Goal: Information Seeking & Learning: Learn about a topic

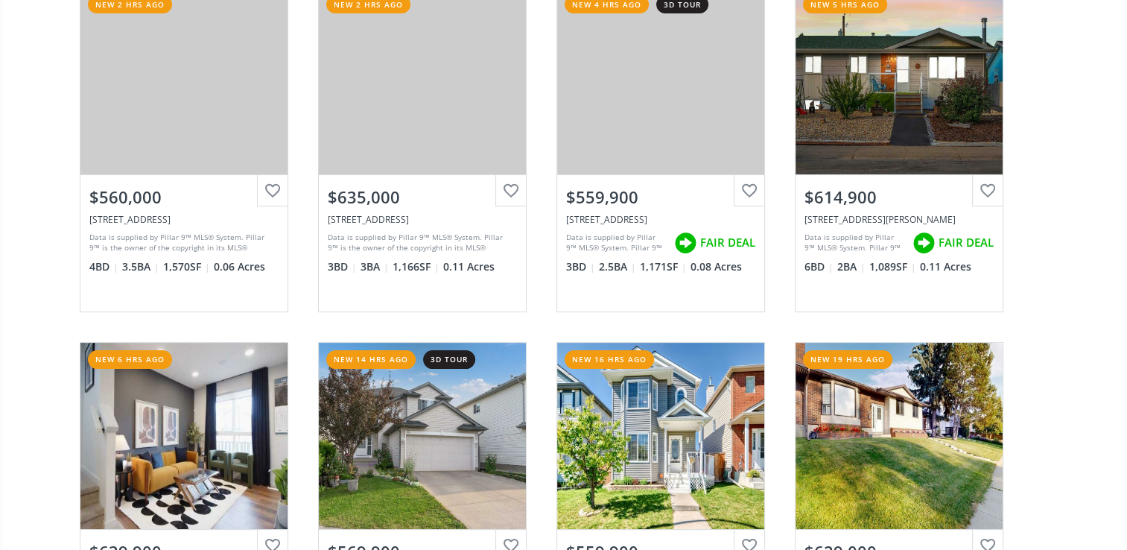
scroll to position [397, 0]
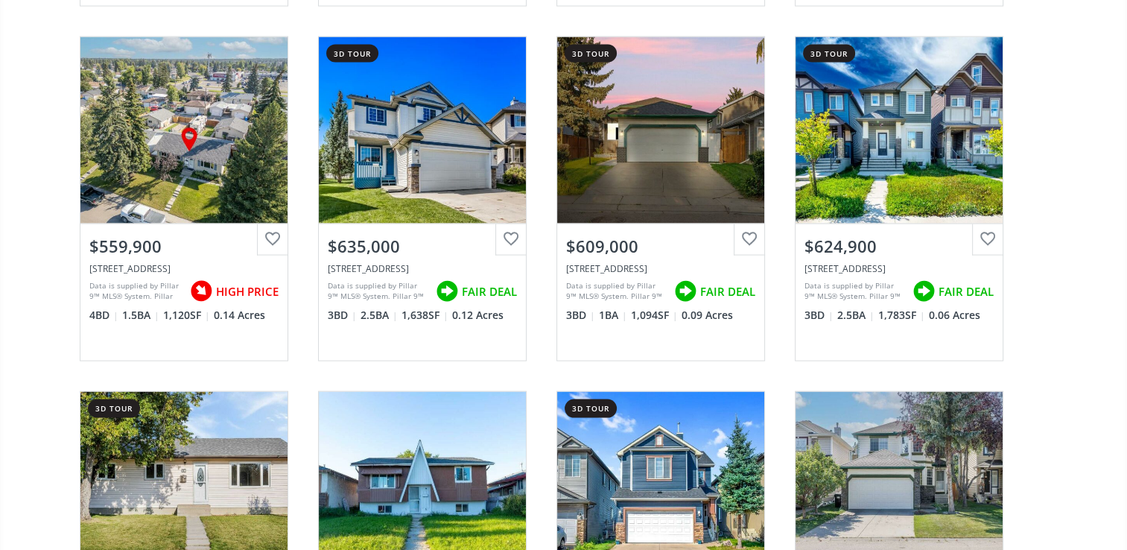
scroll to position [2978, 0]
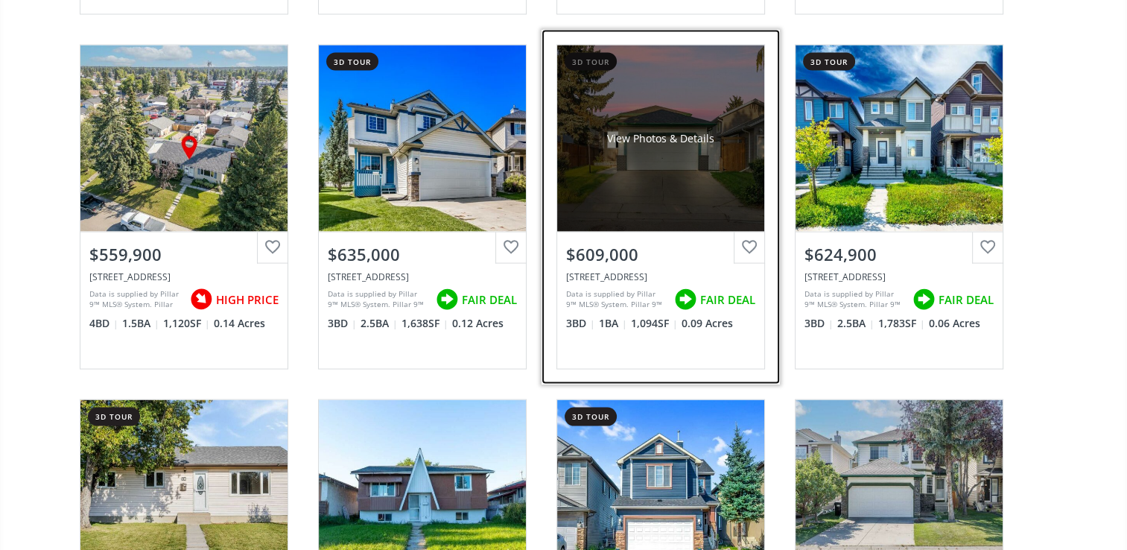
click at [637, 255] on div "$609,000" at bounding box center [660, 254] width 189 height 23
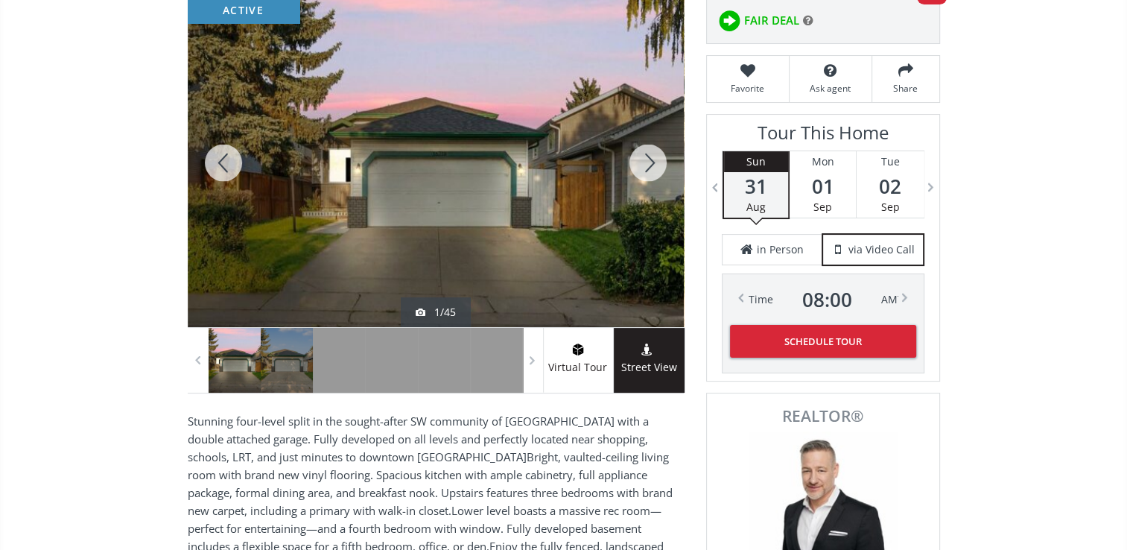
scroll to position [198, 0]
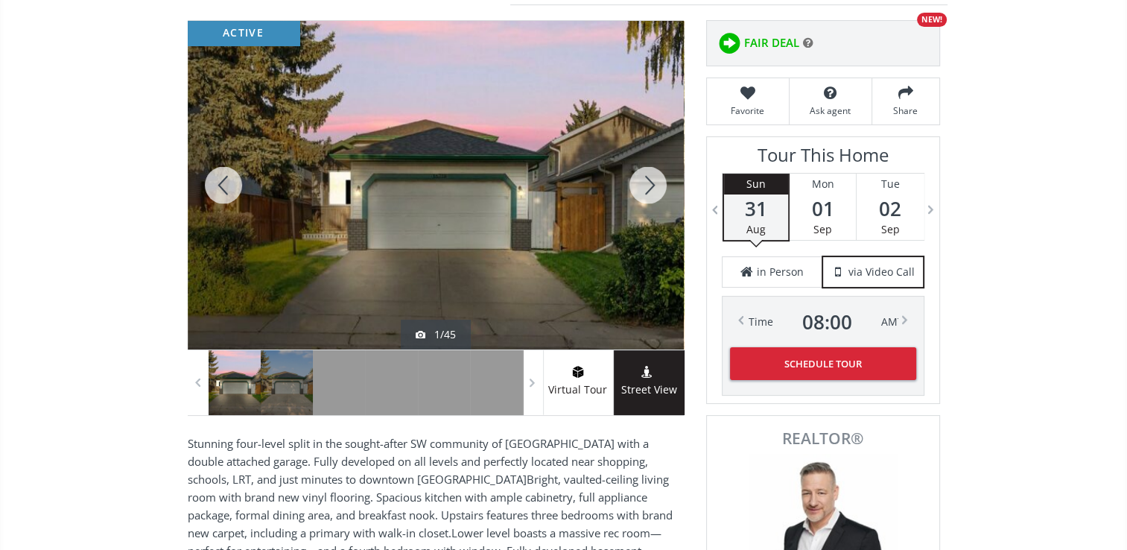
click at [652, 186] on div at bounding box center [647, 185] width 71 height 328
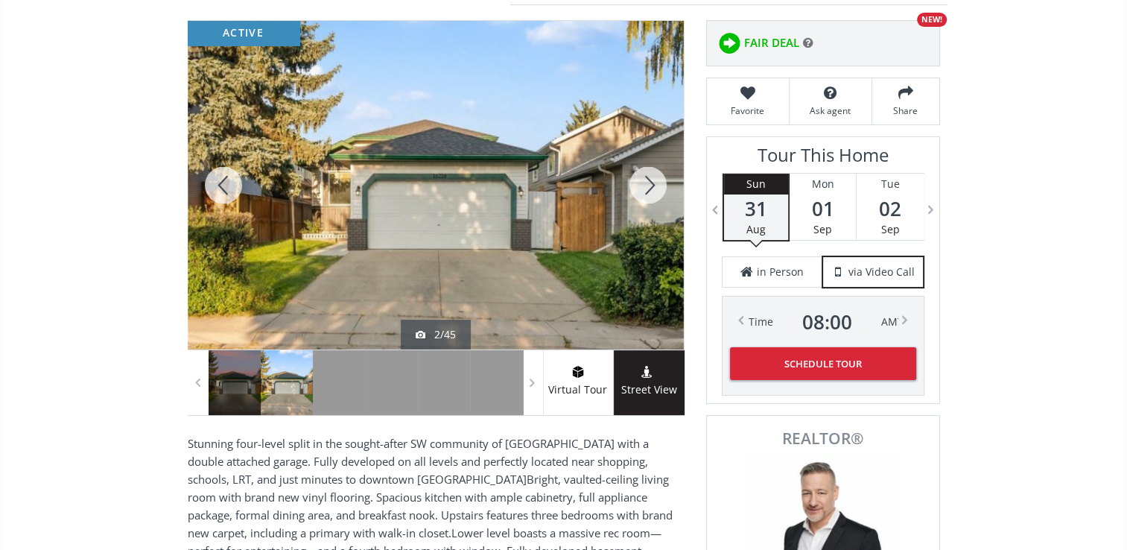
click at [652, 185] on div at bounding box center [647, 185] width 71 height 328
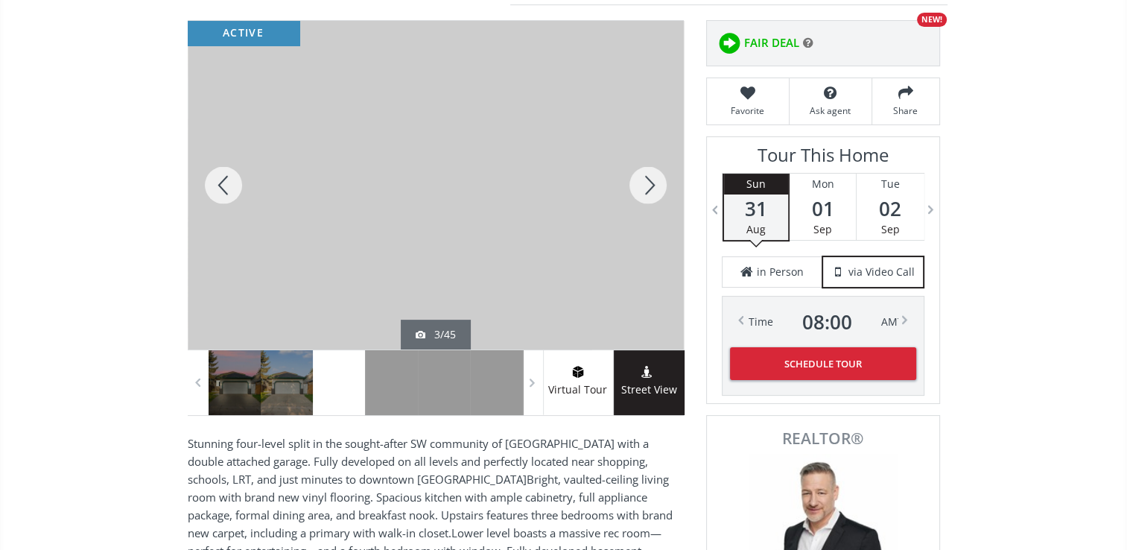
click at [652, 184] on div at bounding box center [647, 185] width 71 height 328
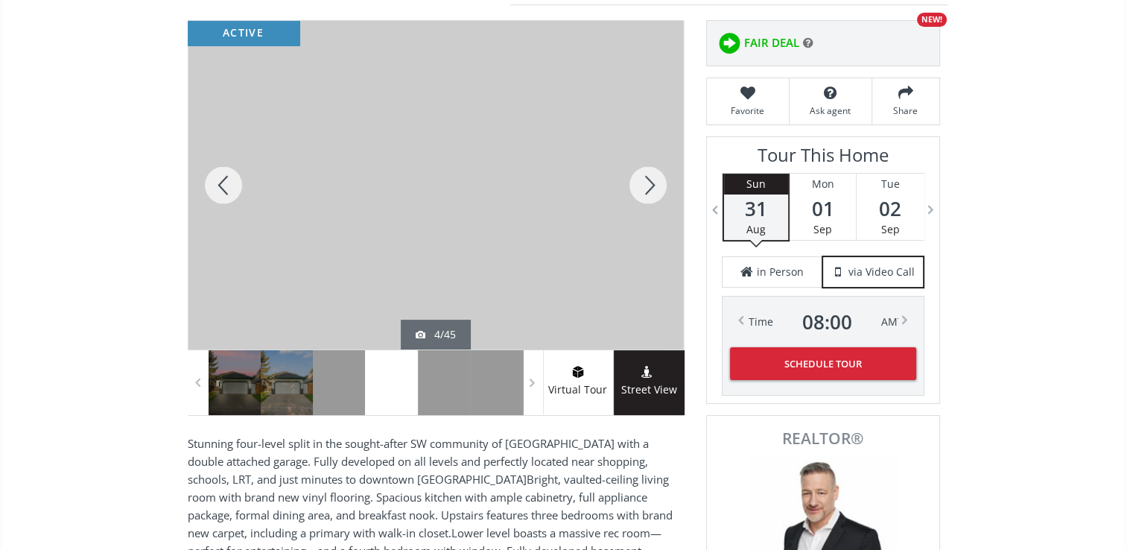
click at [652, 183] on div at bounding box center [647, 185] width 71 height 328
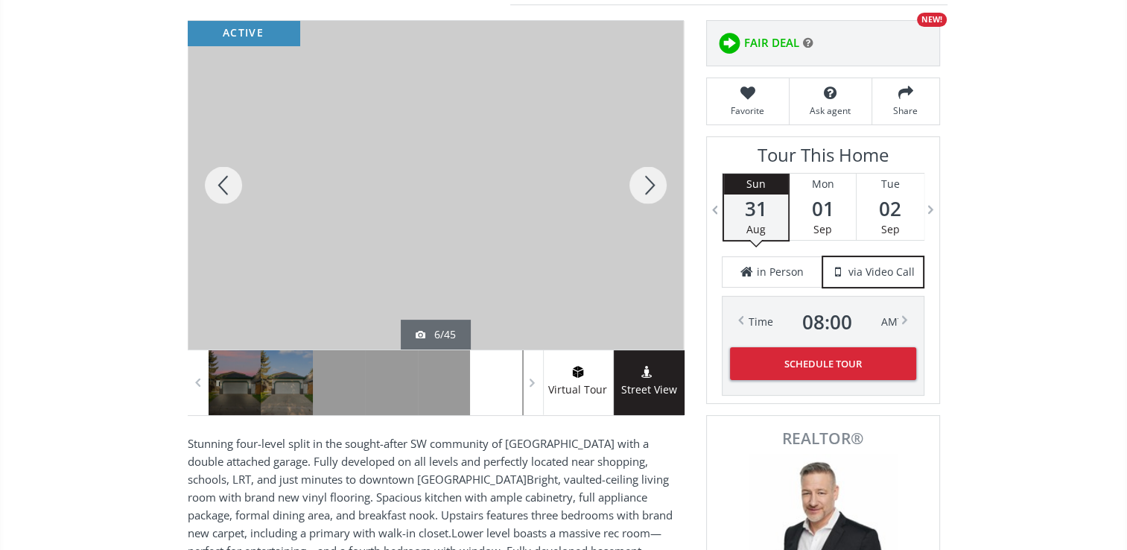
click at [653, 182] on div at bounding box center [647, 185] width 71 height 328
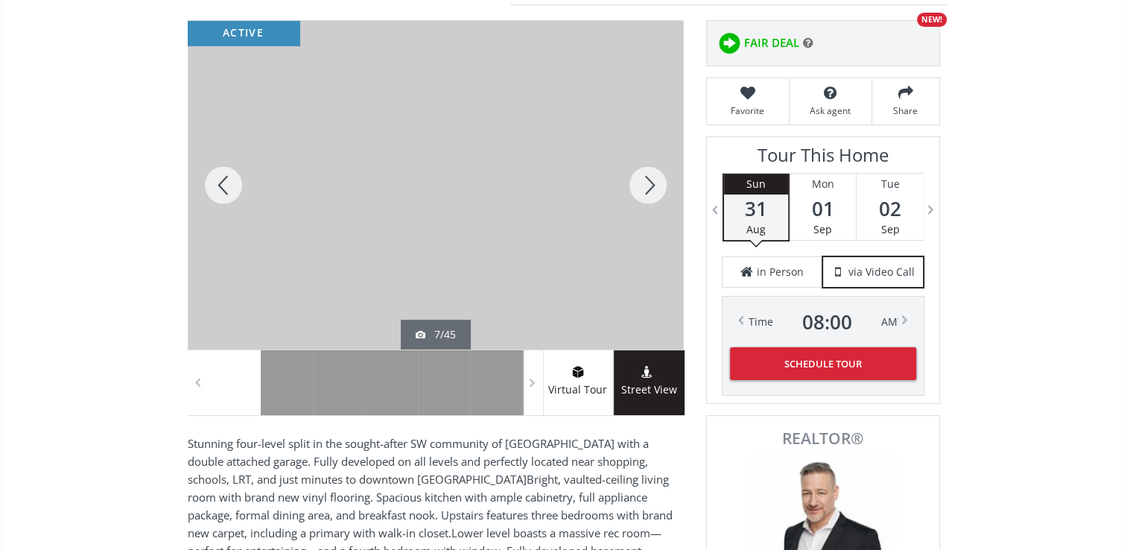
click at [657, 176] on div at bounding box center [647, 185] width 71 height 328
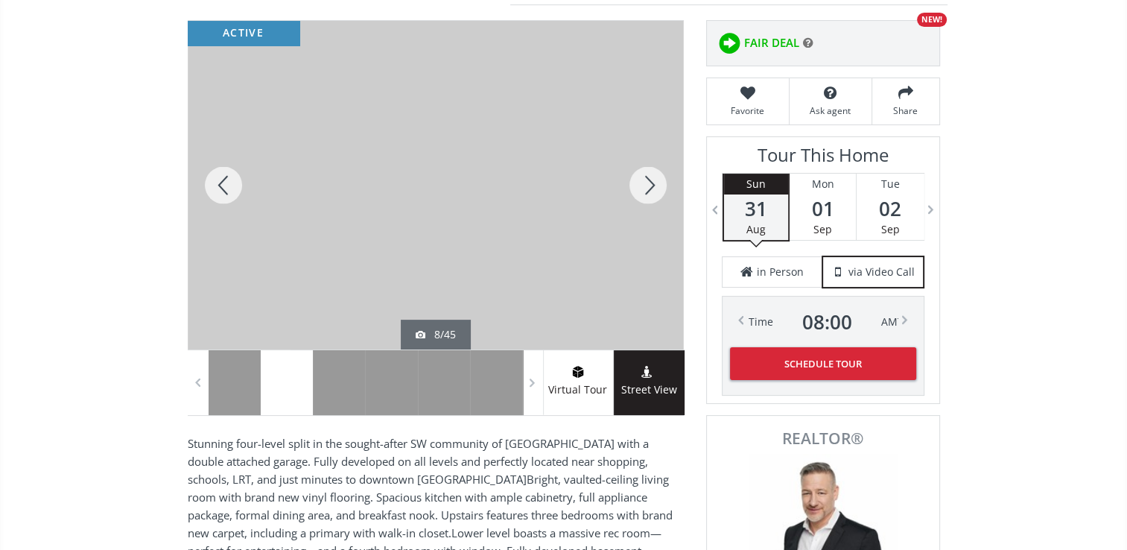
click at [657, 176] on div at bounding box center [647, 185] width 71 height 328
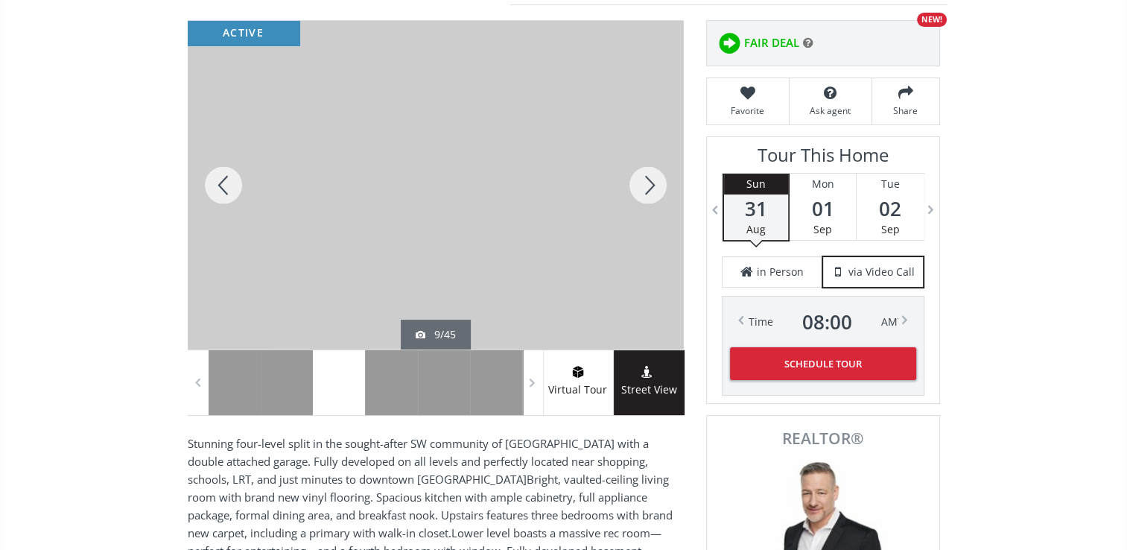
click at [657, 177] on div at bounding box center [647, 185] width 71 height 328
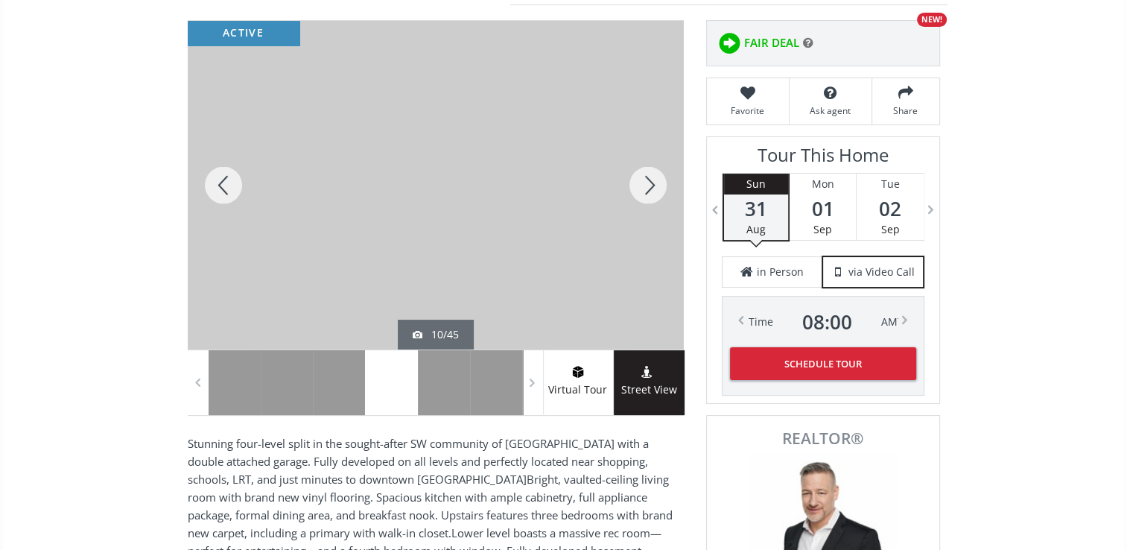
click at [657, 175] on div at bounding box center [647, 185] width 71 height 328
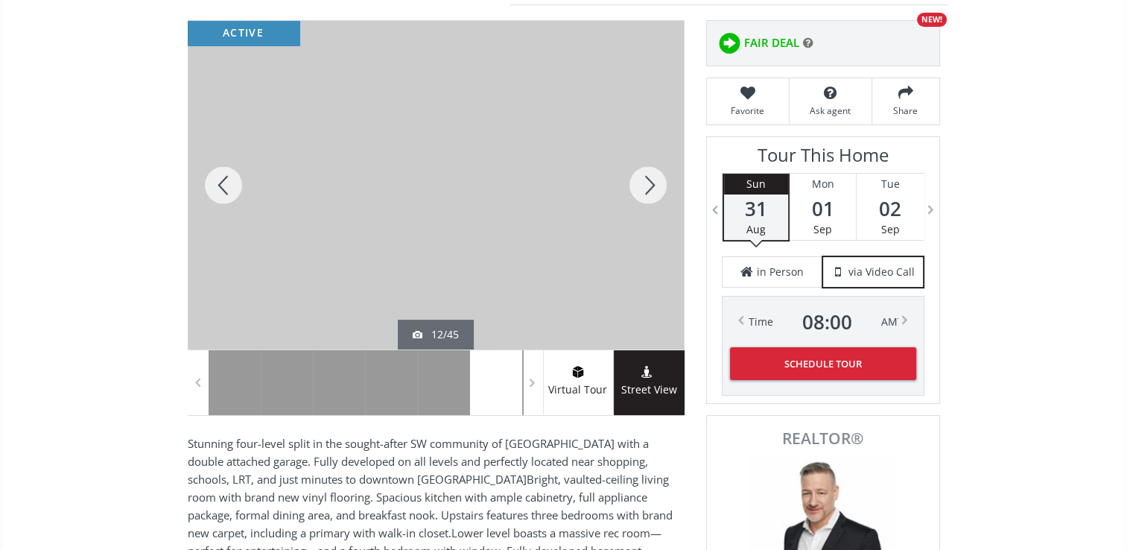
click at [657, 173] on div at bounding box center [647, 185] width 71 height 328
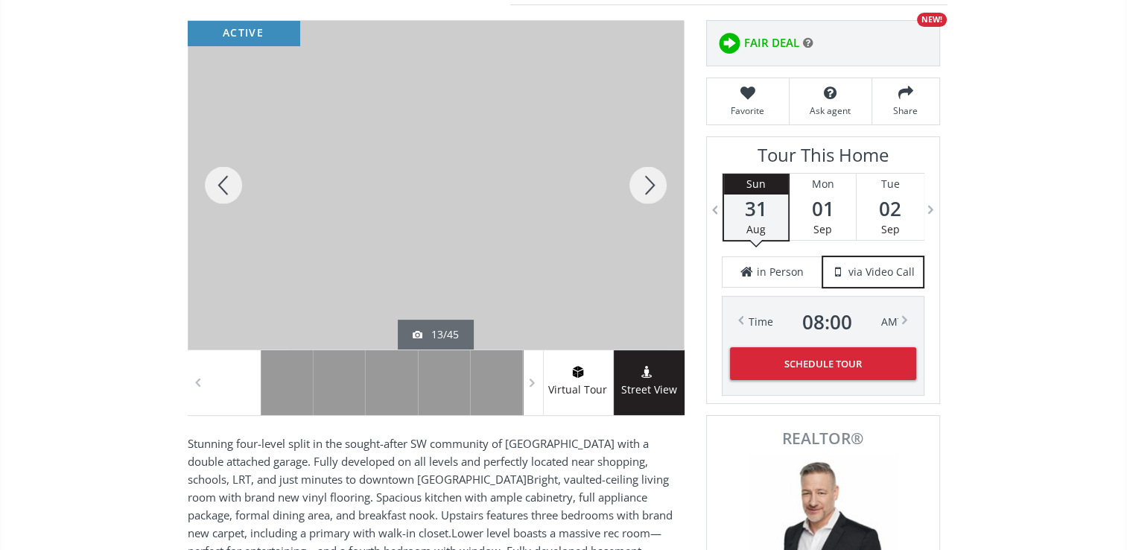
click at [657, 173] on div at bounding box center [647, 185] width 71 height 328
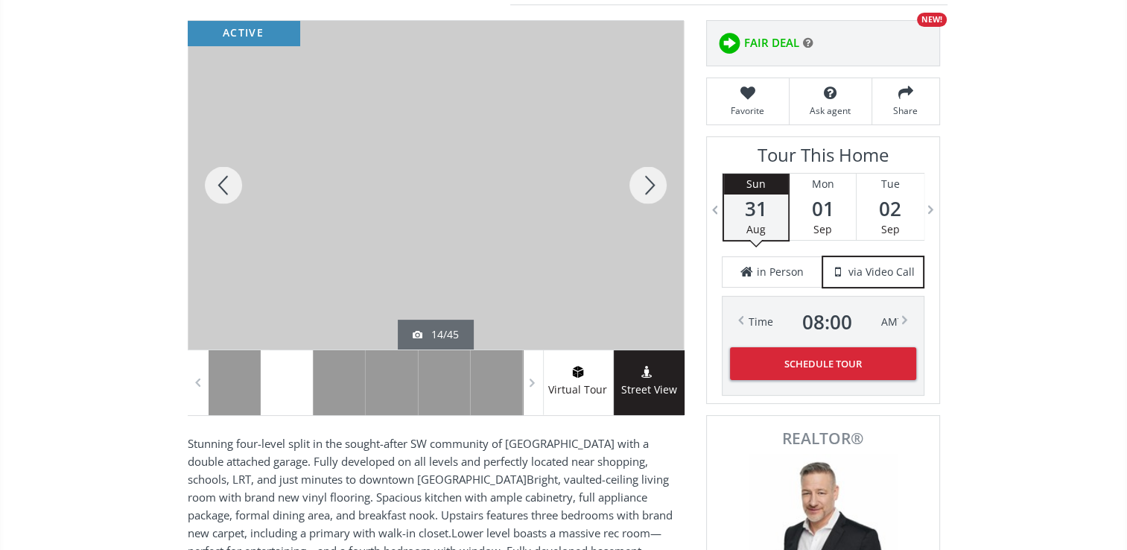
click at [657, 173] on div at bounding box center [647, 185] width 71 height 328
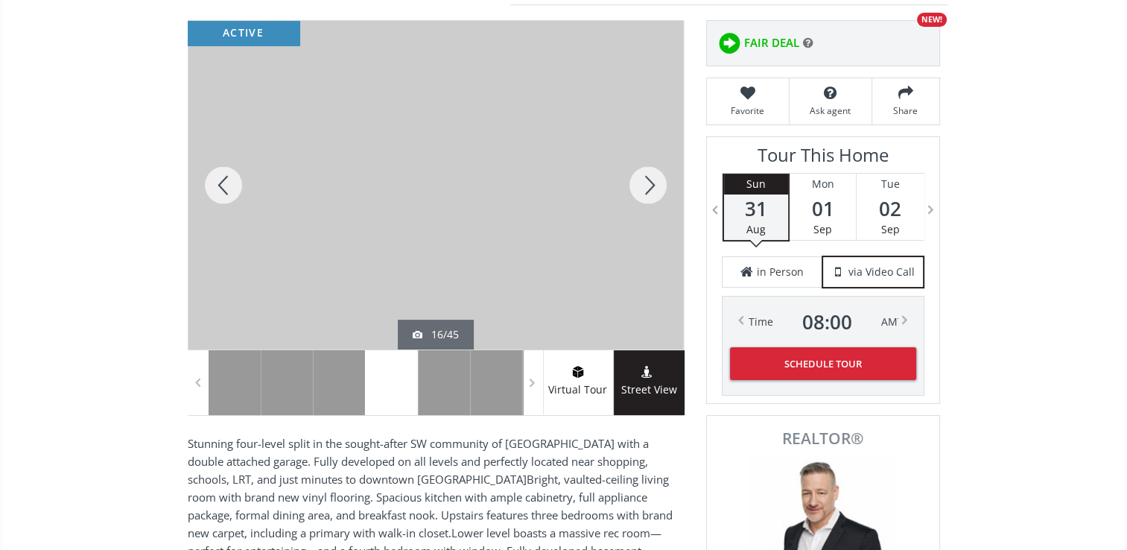
click at [230, 183] on div at bounding box center [223, 185] width 71 height 328
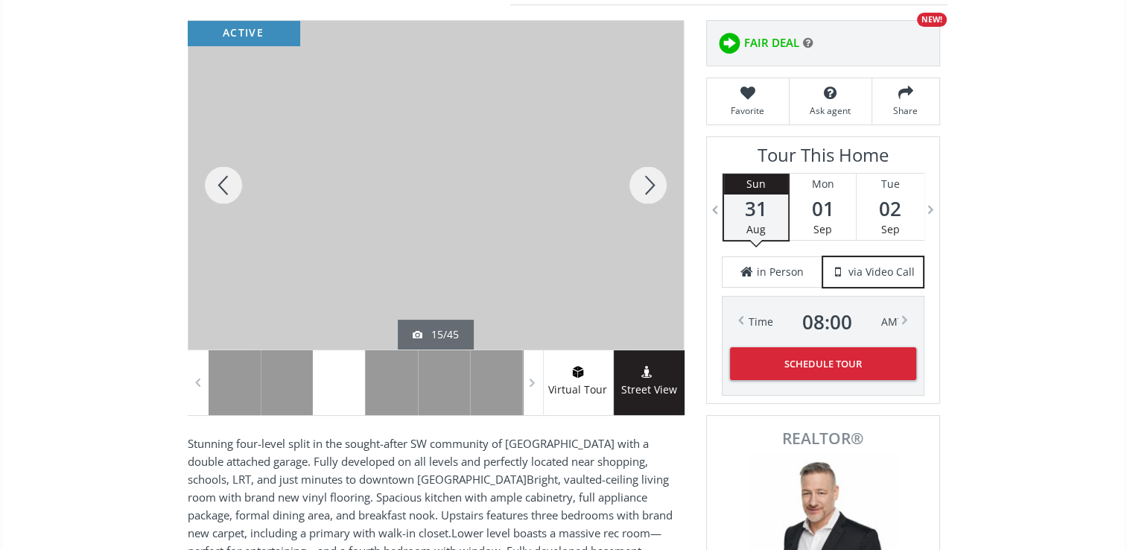
click at [652, 185] on div at bounding box center [647, 185] width 71 height 328
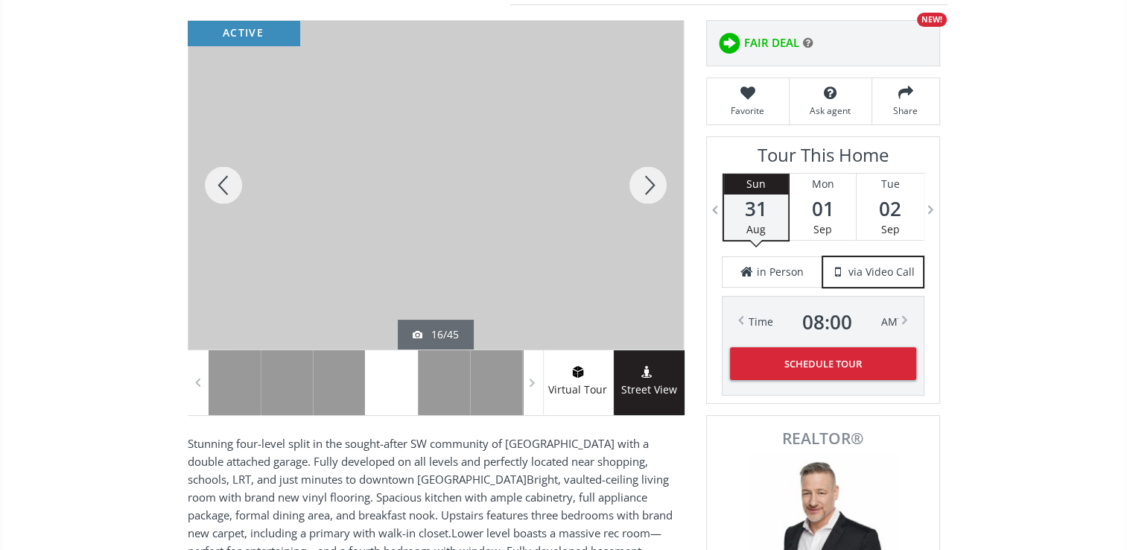
click at [658, 183] on div at bounding box center [647, 185] width 71 height 328
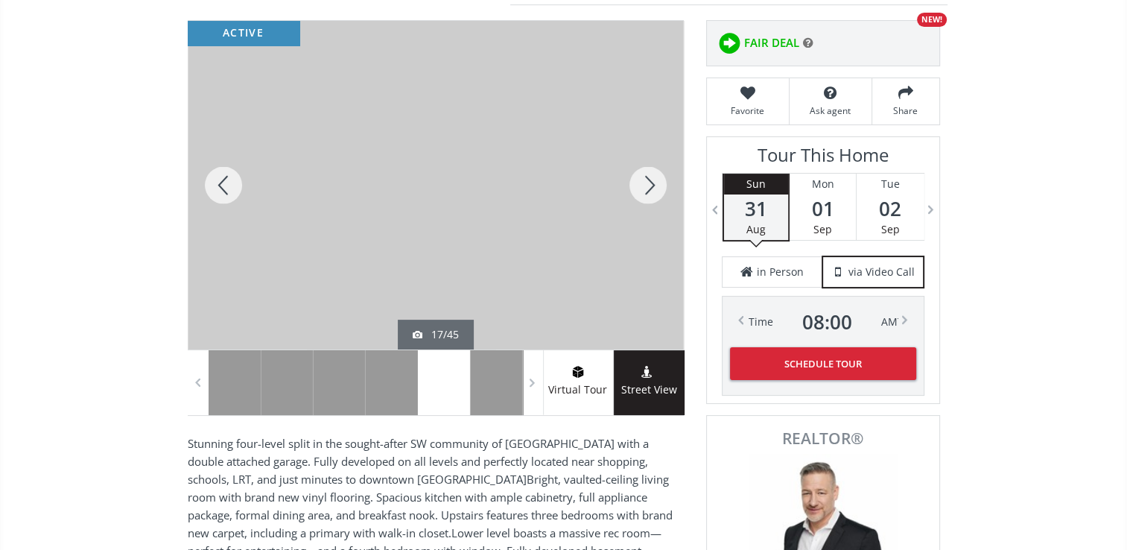
click at [658, 183] on div at bounding box center [647, 185] width 71 height 328
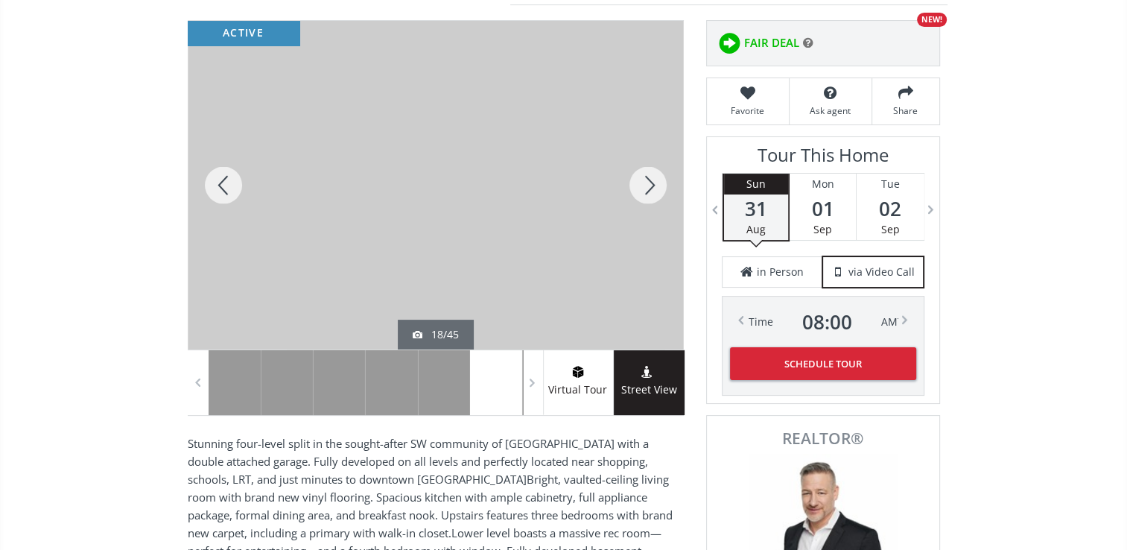
click at [658, 183] on div at bounding box center [647, 185] width 71 height 328
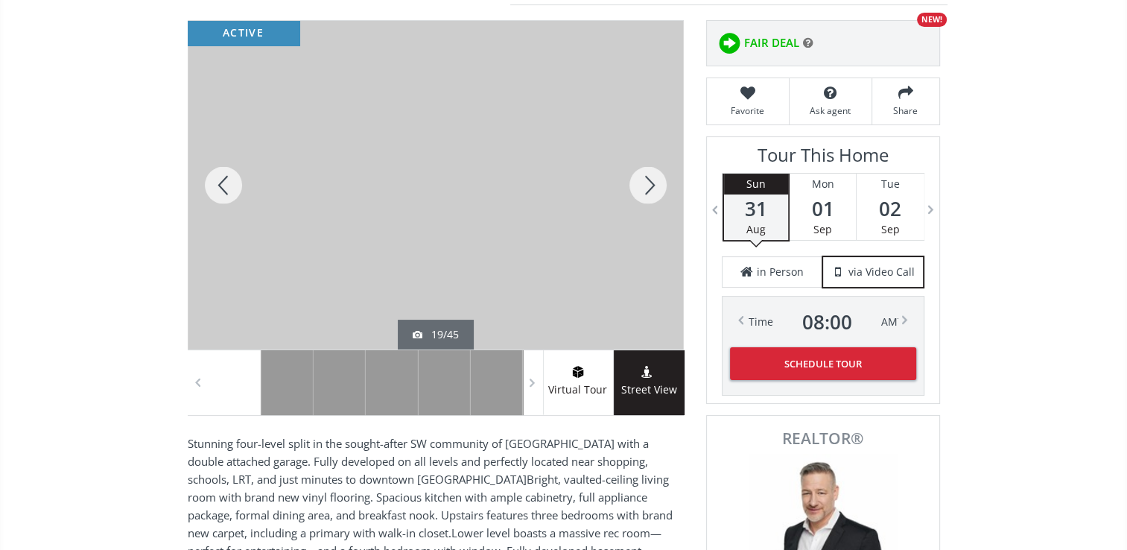
click at [660, 183] on div at bounding box center [647, 185] width 71 height 328
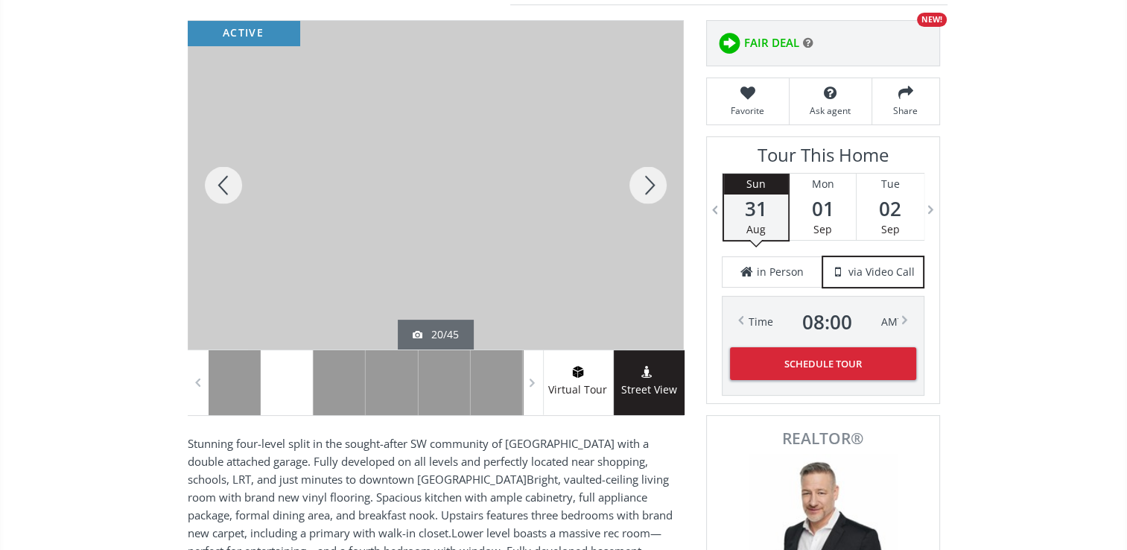
click at [660, 183] on div at bounding box center [647, 185] width 71 height 328
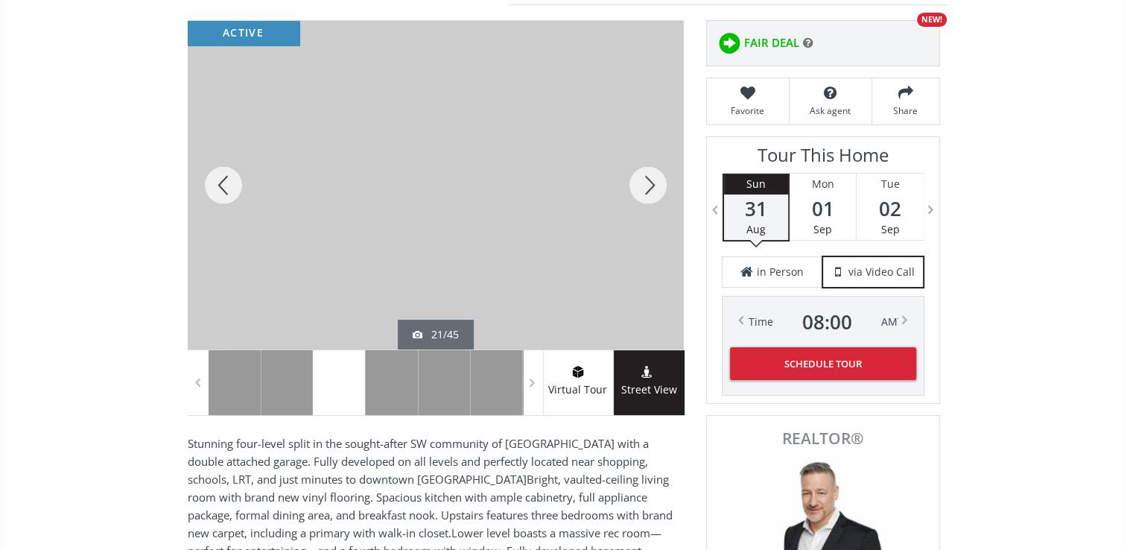
click at [661, 182] on div at bounding box center [647, 185] width 71 height 328
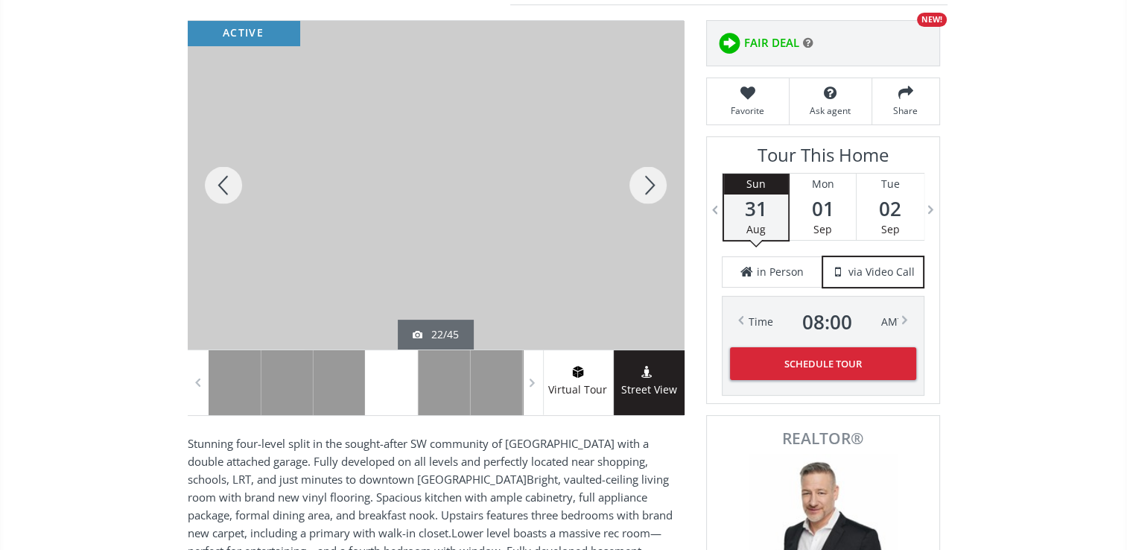
click at [661, 182] on div at bounding box center [647, 185] width 71 height 328
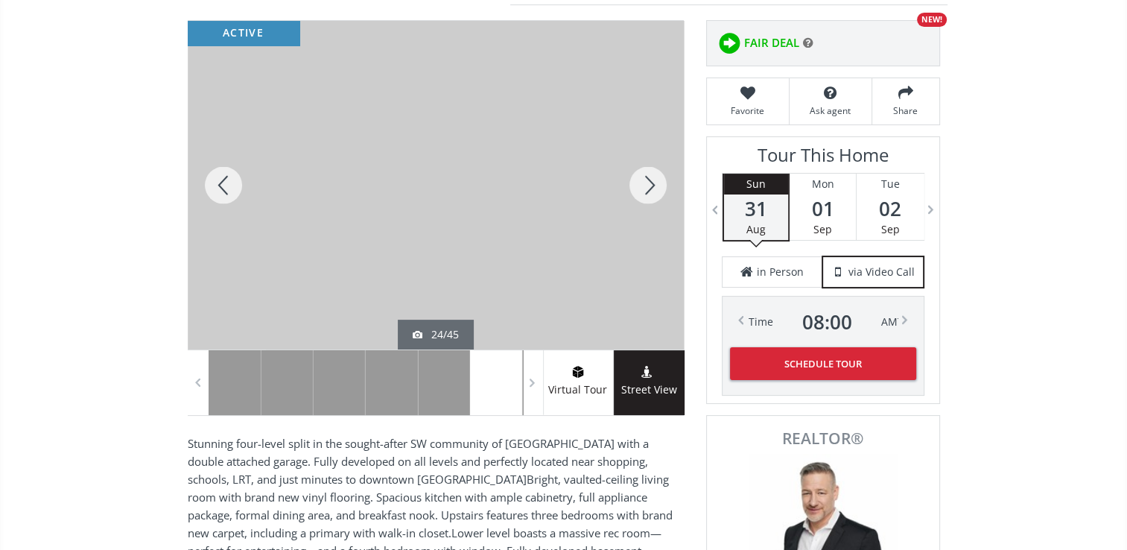
click at [661, 182] on div at bounding box center [647, 185] width 71 height 328
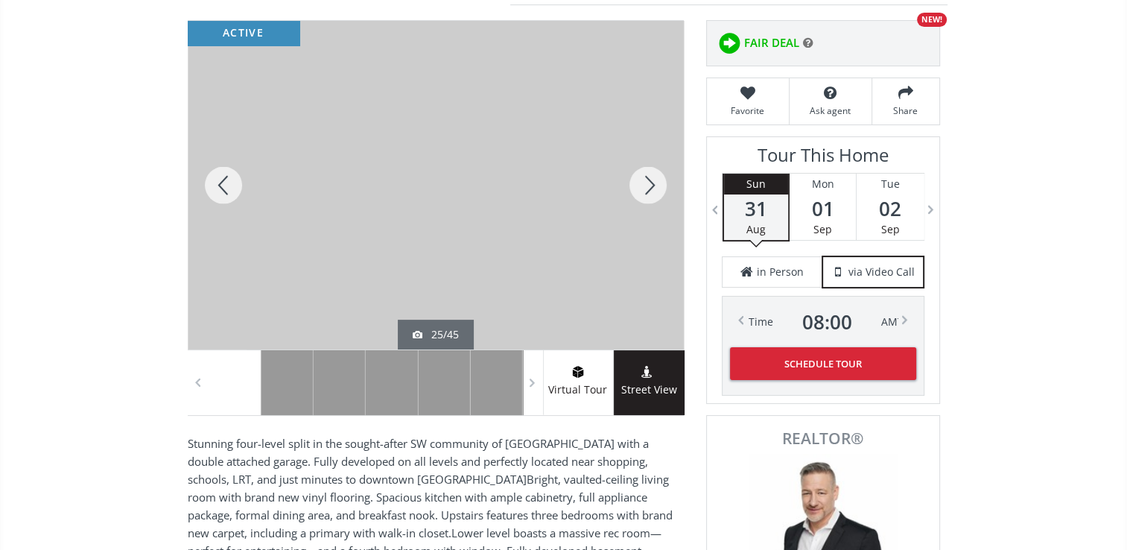
click at [661, 182] on div at bounding box center [647, 185] width 71 height 328
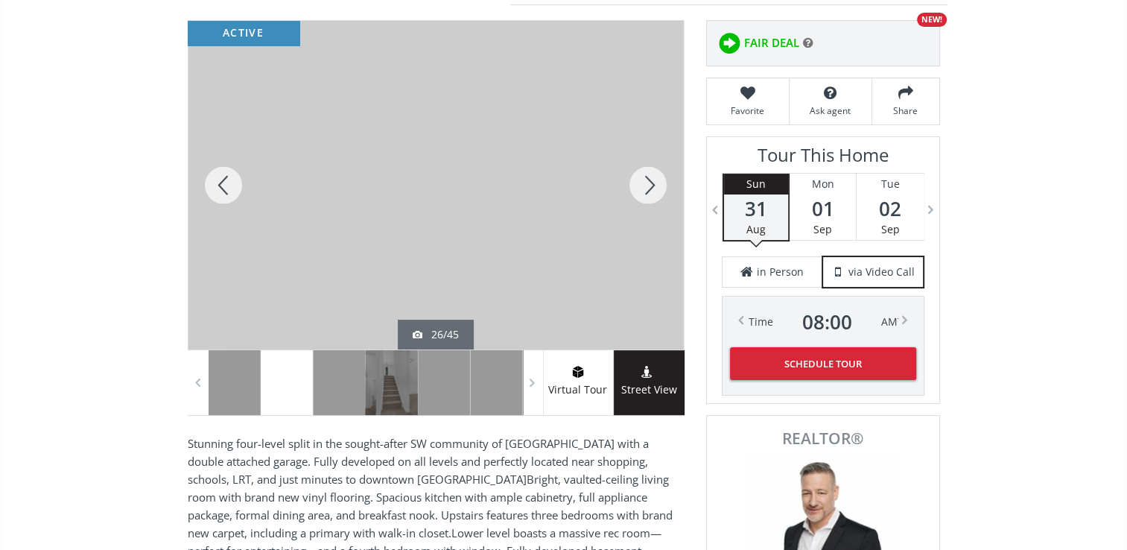
click at [661, 182] on div at bounding box center [647, 185] width 71 height 328
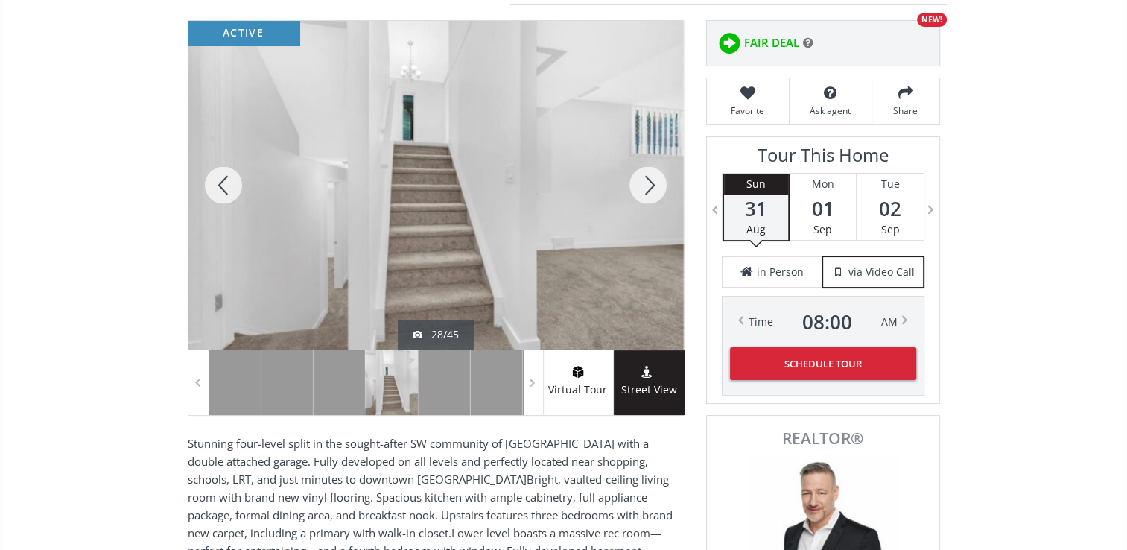
click at [661, 182] on div at bounding box center [647, 185] width 71 height 328
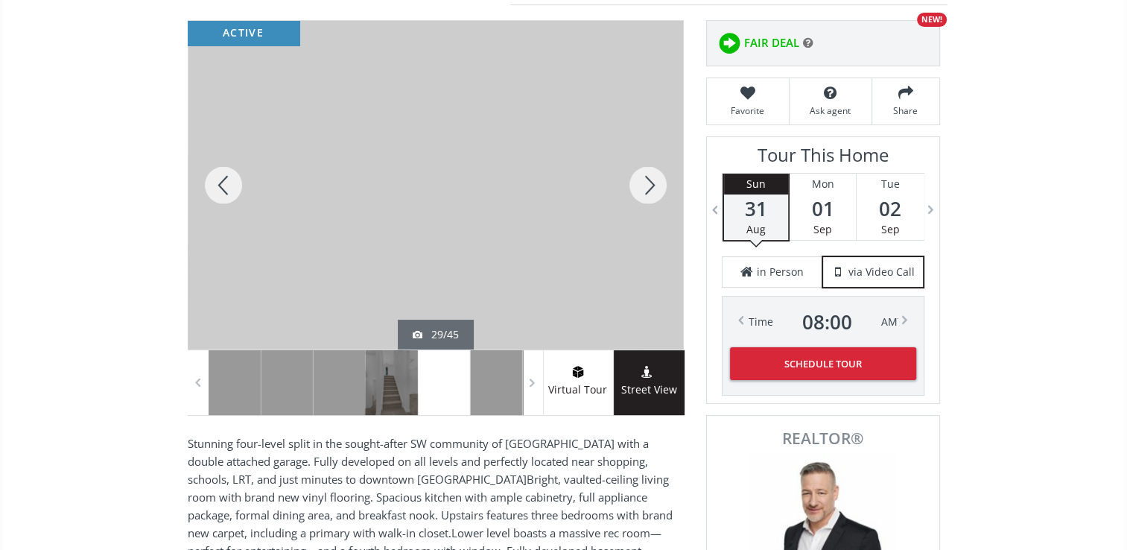
click at [661, 182] on div at bounding box center [647, 185] width 71 height 328
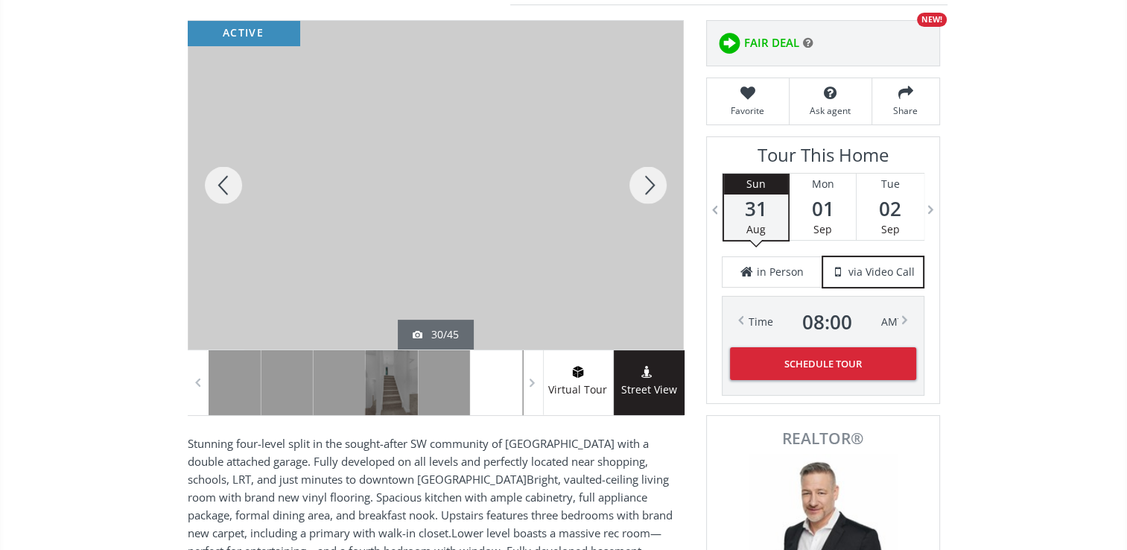
click at [661, 182] on div at bounding box center [647, 185] width 71 height 328
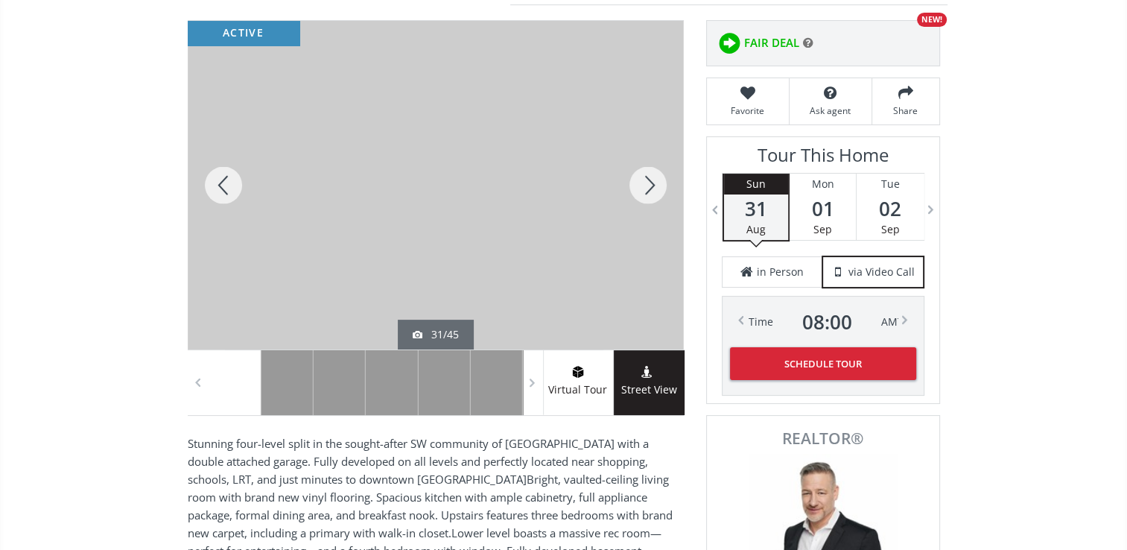
click at [661, 182] on div at bounding box center [647, 185] width 71 height 328
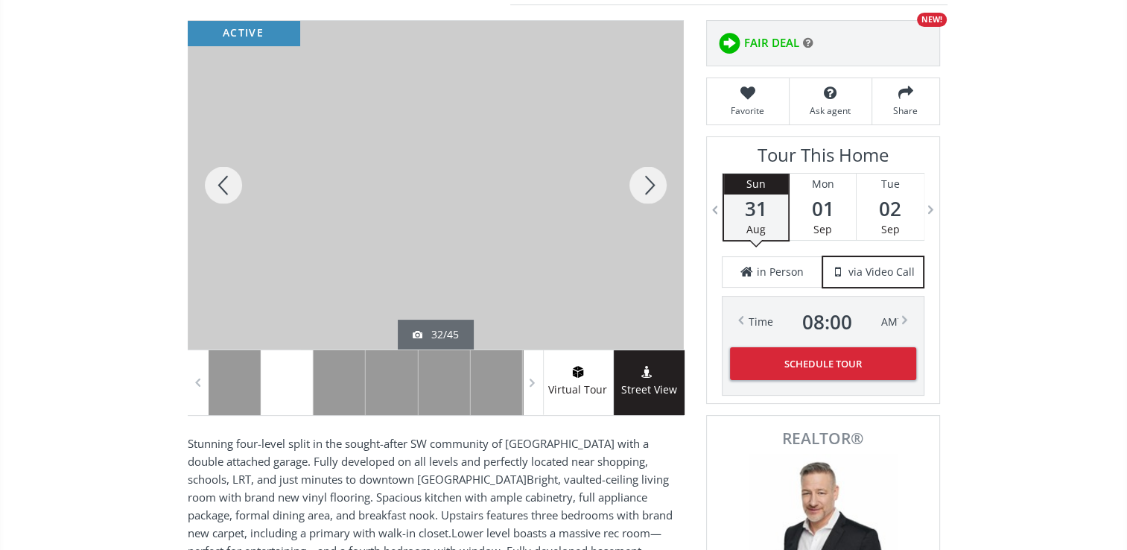
click at [661, 182] on div at bounding box center [647, 185] width 71 height 328
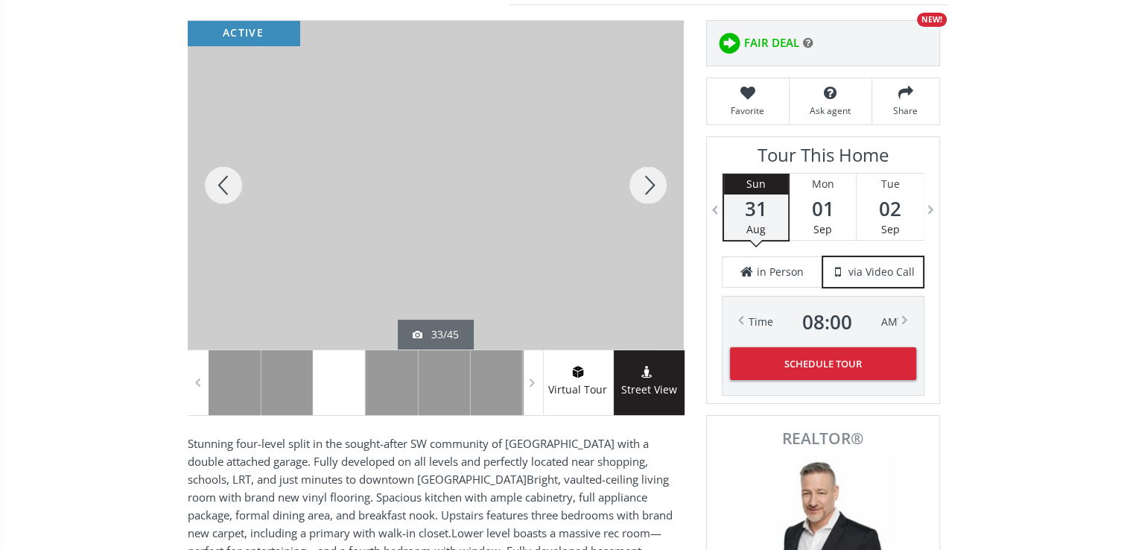
click at [661, 182] on div at bounding box center [647, 185] width 71 height 328
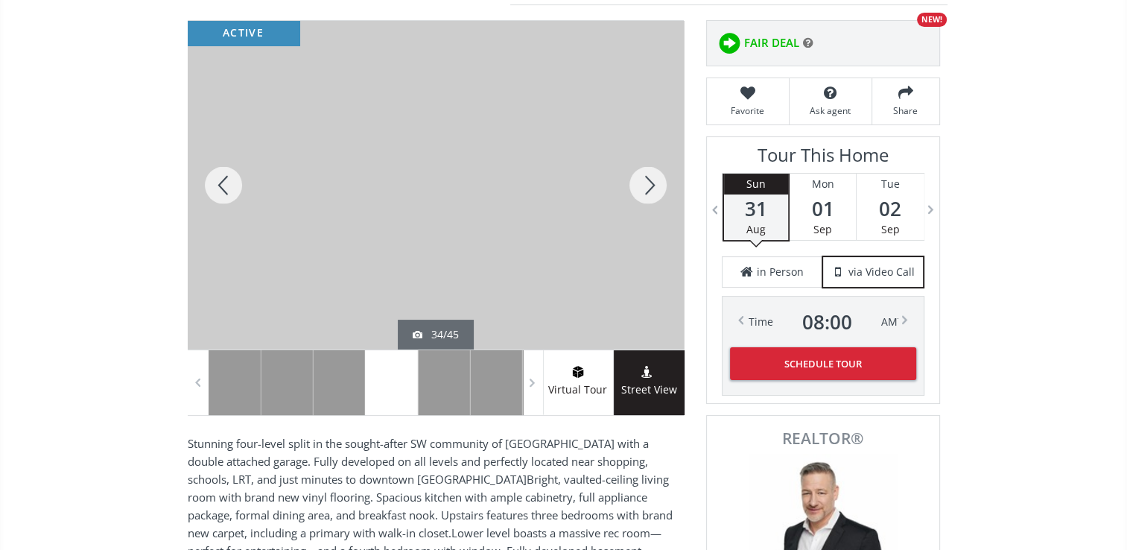
click at [661, 182] on div at bounding box center [647, 185] width 71 height 328
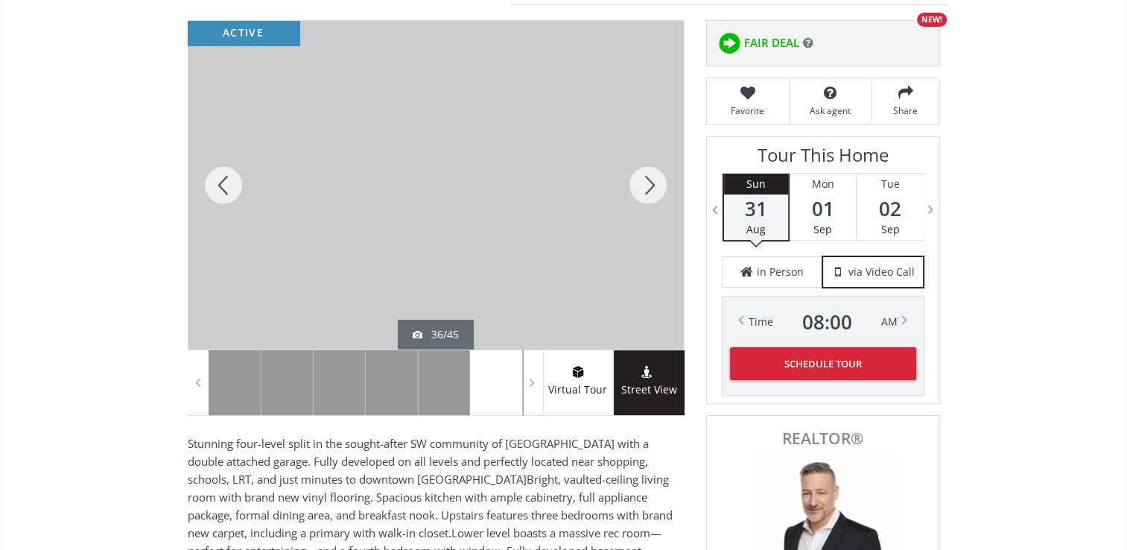
click at [661, 182] on div at bounding box center [647, 185] width 71 height 328
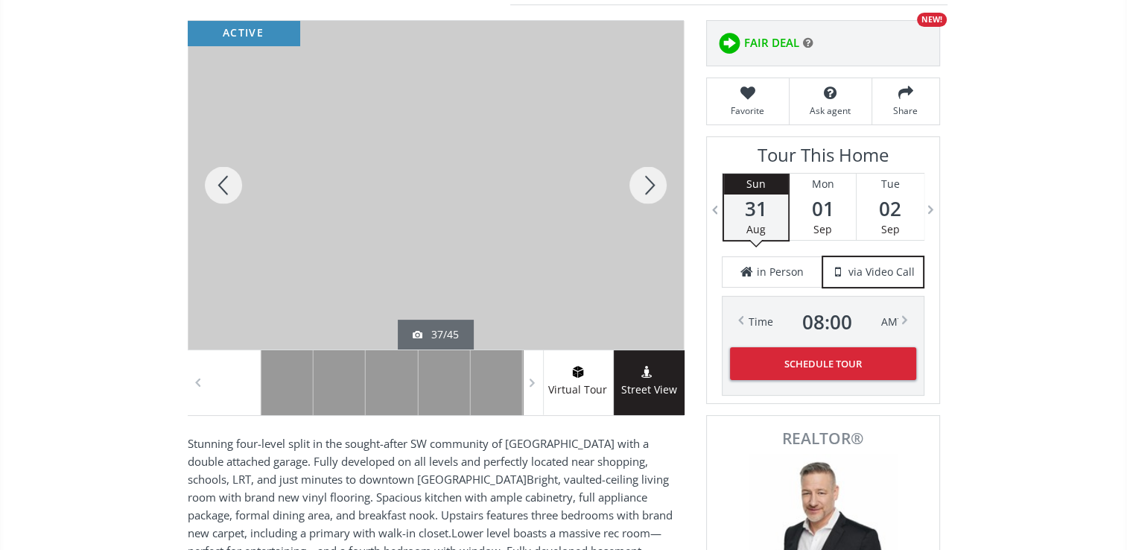
click at [661, 181] on div at bounding box center [647, 185] width 71 height 328
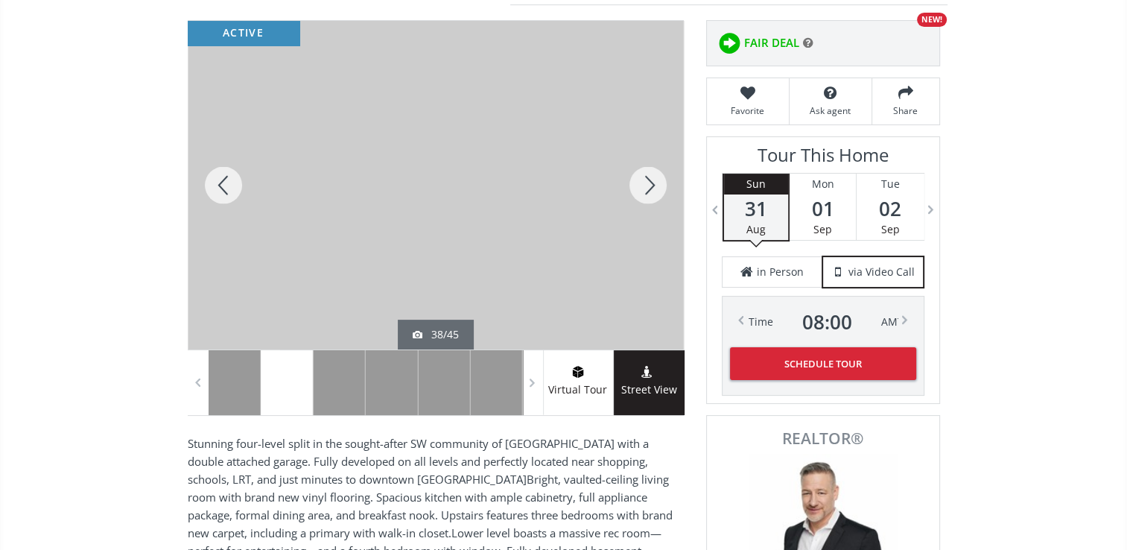
click at [661, 181] on div at bounding box center [647, 185] width 71 height 328
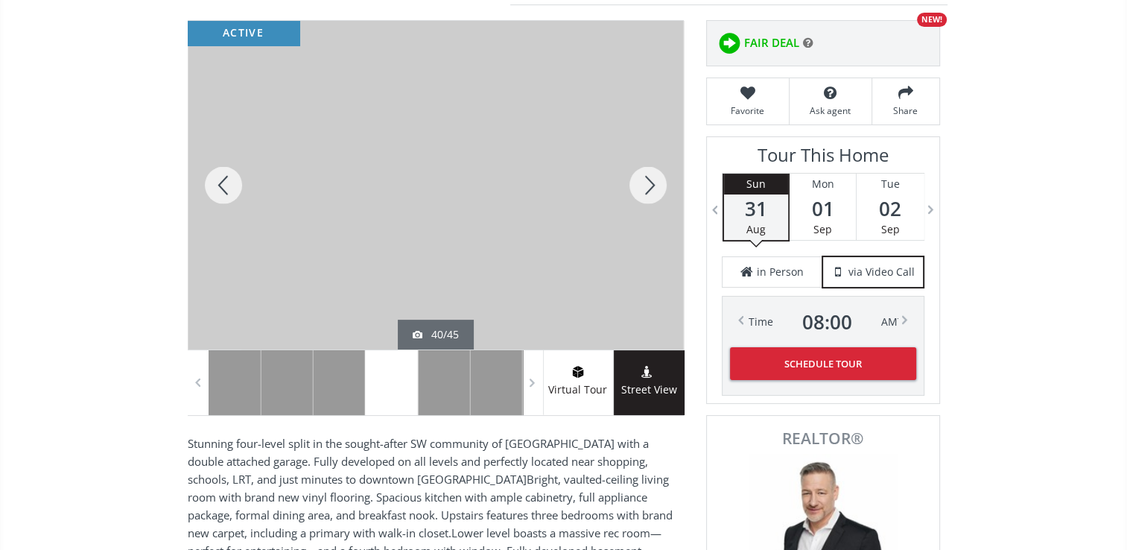
click at [661, 181] on div at bounding box center [647, 185] width 71 height 328
click at [655, 185] on div at bounding box center [647, 185] width 71 height 328
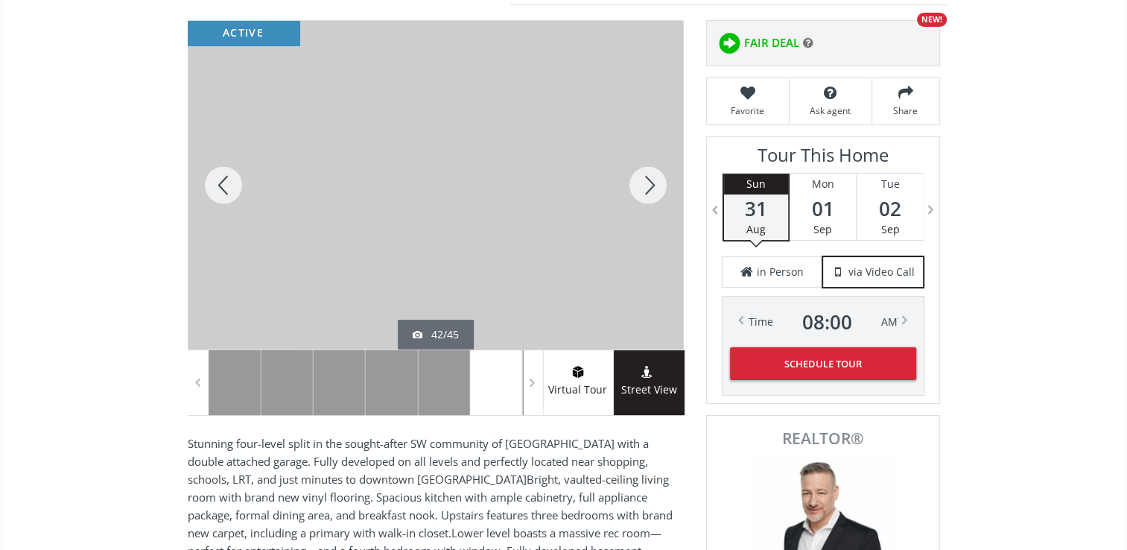
click at [660, 185] on div at bounding box center [647, 185] width 71 height 328
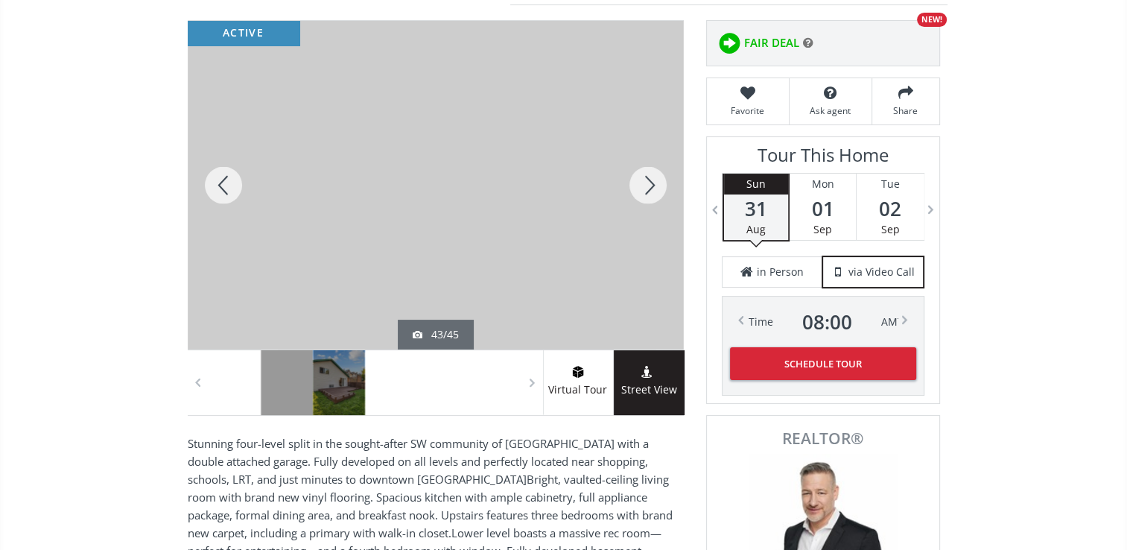
click at [660, 185] on div at bounding box center [647, 185] width 71 height 328
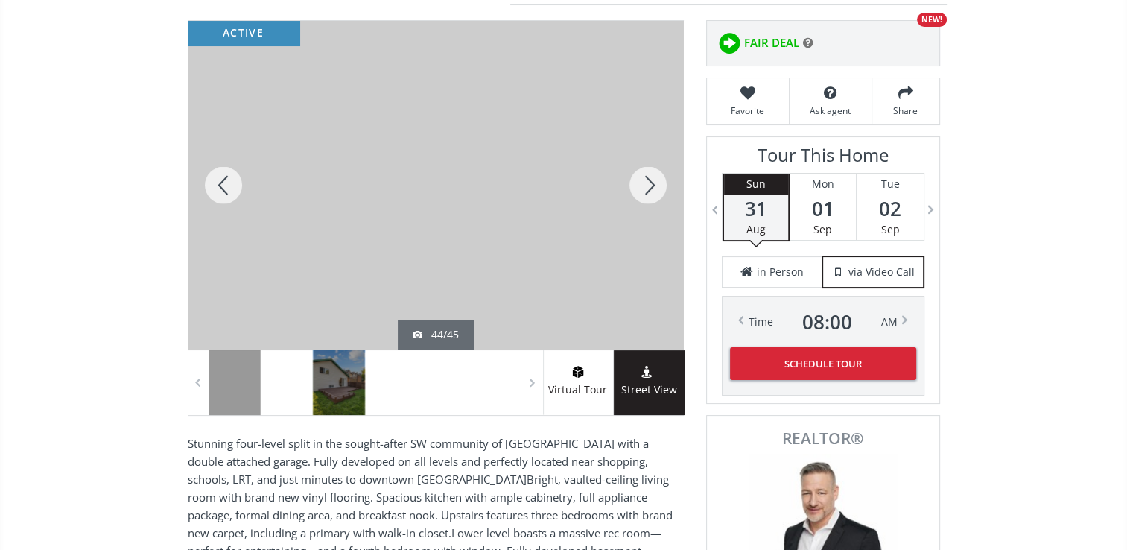
click at [661, 183] on div at bounding box center [647, 185] width 71 height 328
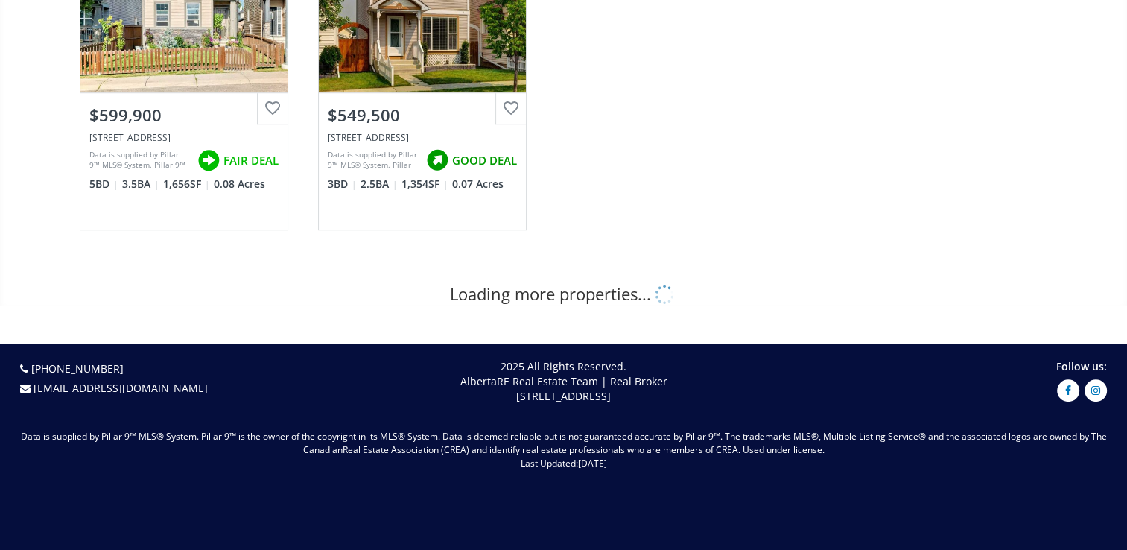
scroll to position [993, 0]
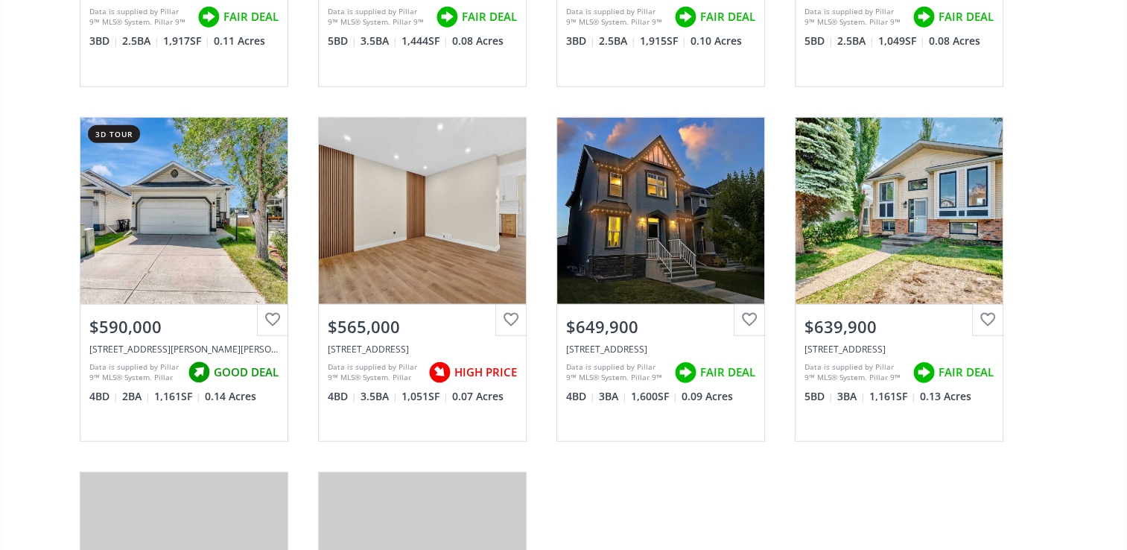
scroll to position [3971, 0]
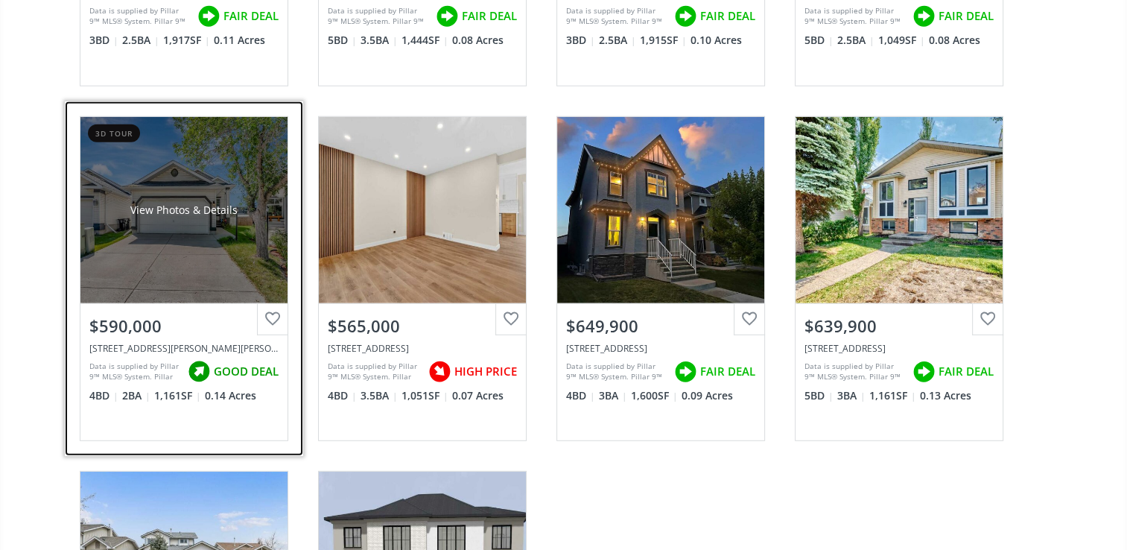
click at [186, 240] on div "View Photos & Details" at bounding box center [183, 210] width 207 height 186
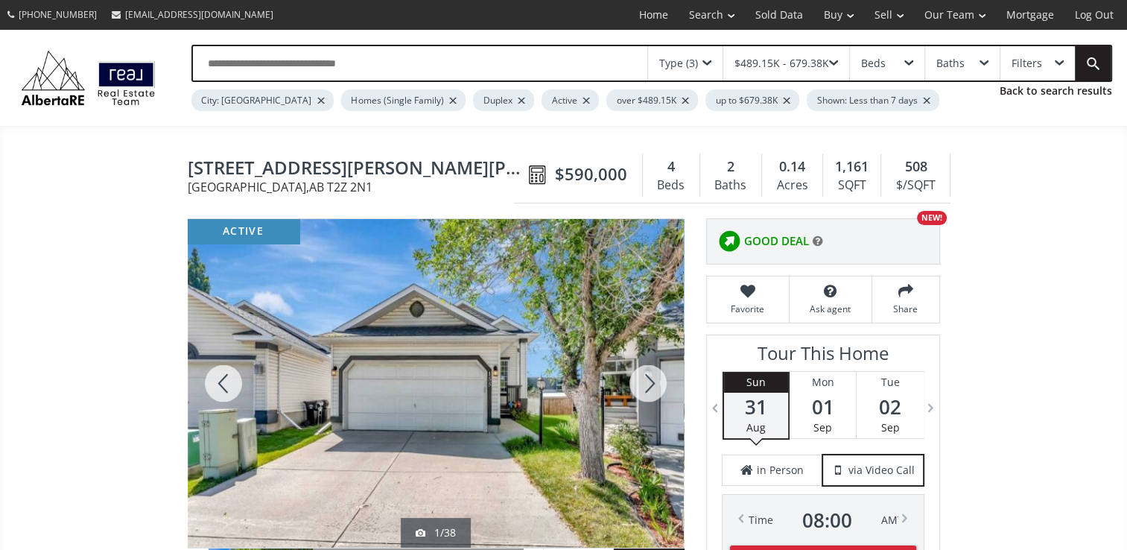
click at [646, 380] on div at bounding box center [647, 383] width 71 height 328
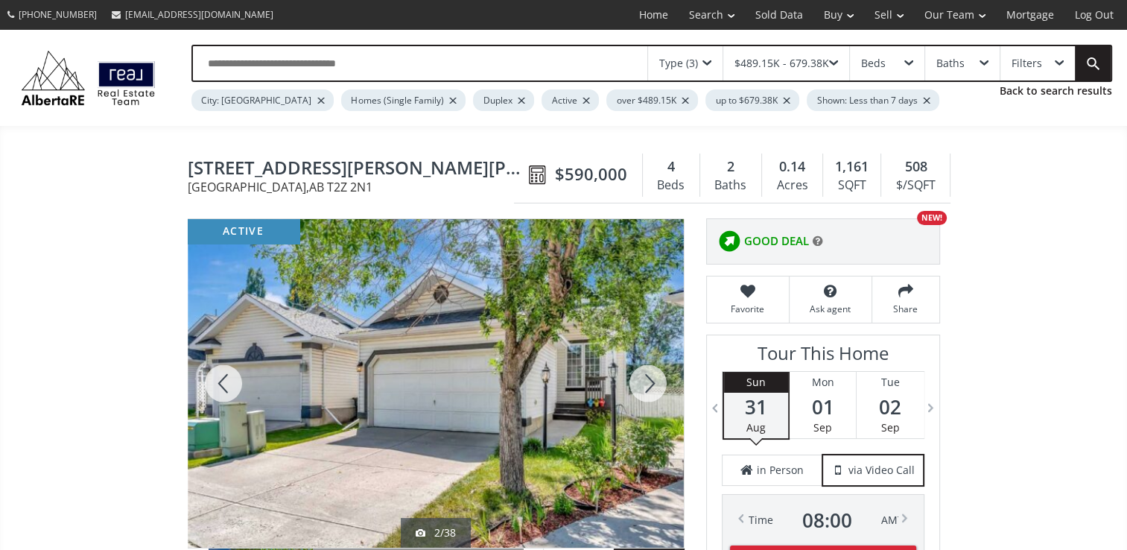
click at [649, 380] on div at bounding box center [647, 383] width 71 height 328
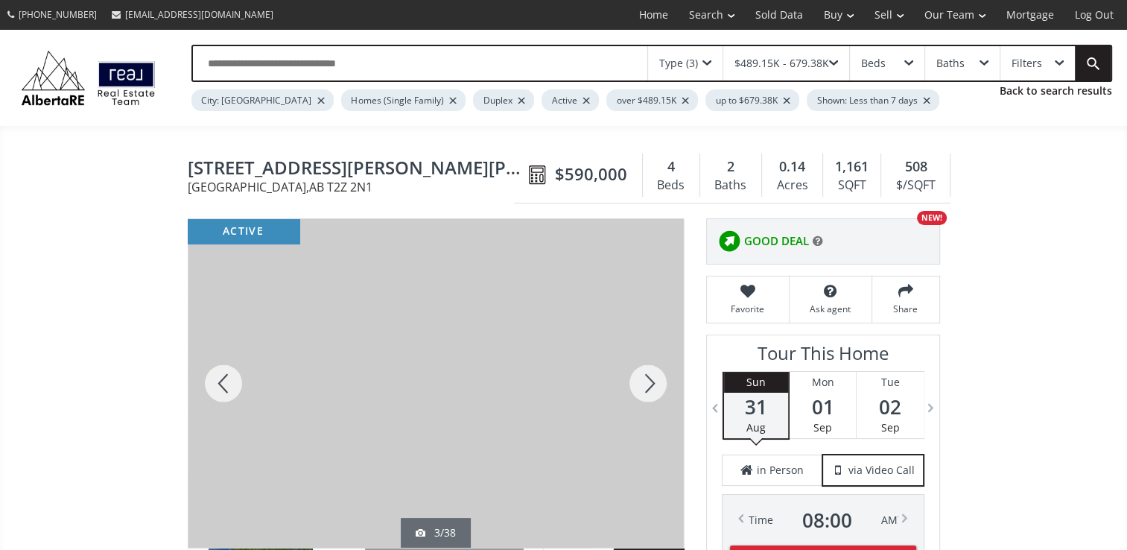
click at [651, 380] on div at bounding box center [647, 383] width 71 height 328
click at [652, 380] on div at bounding box center [647, 383] width 71 height 328
click at [658, 377] on div at bounding box center [647, 383] width 71 height 328
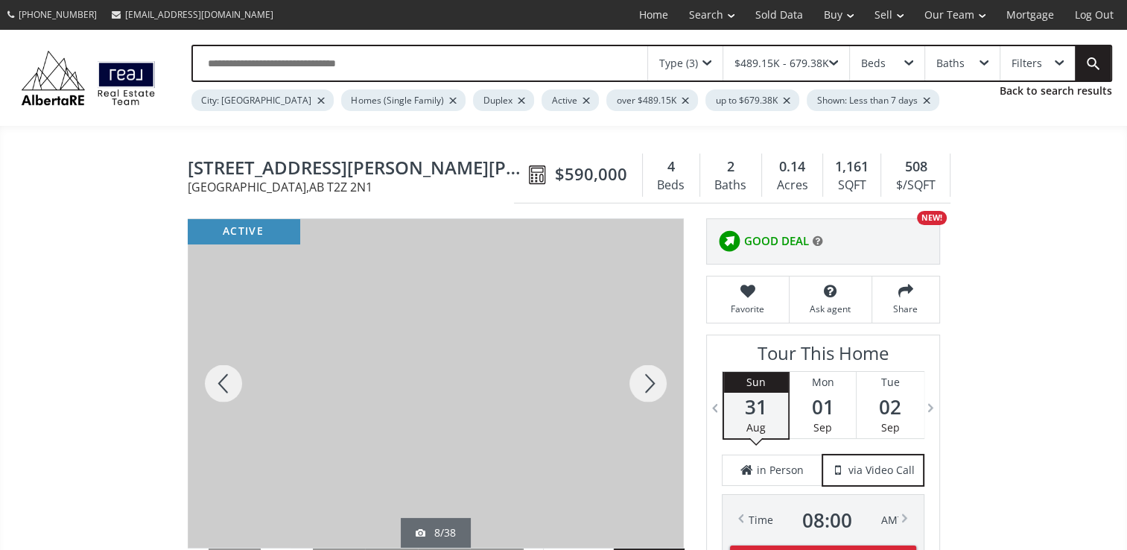
click at [658, 377] on div at bounding box center [647, 383] width 71 height 328
click at [660, 376] on div at bounding box center [647, 383] width 71 height 328
click at [660, 383] on div at bounding box center [647, 383] width 71 height 328
click at [657, 383] on div at bounding box center [647, 383] width 71 height 328
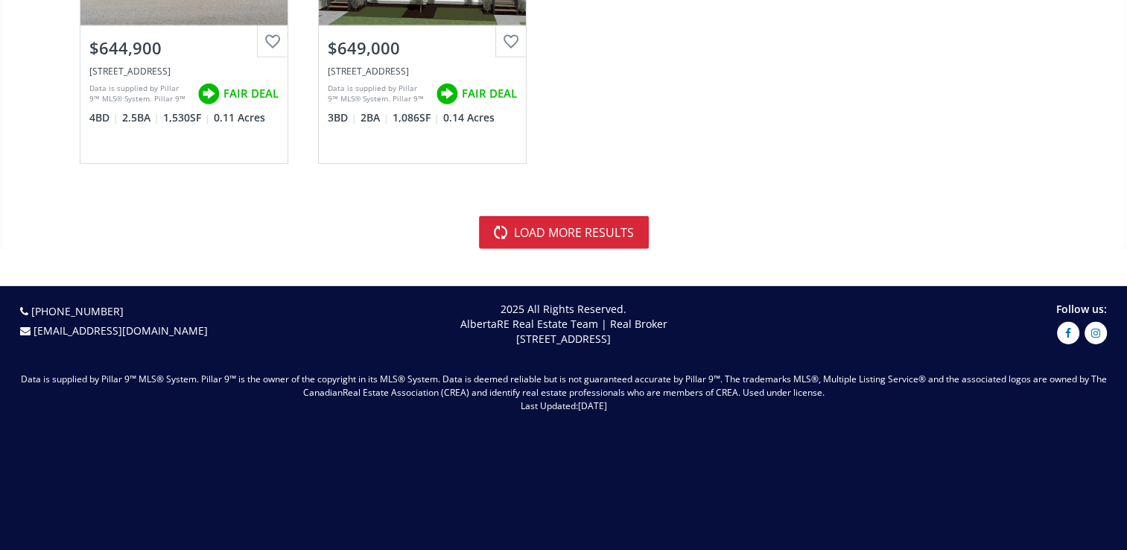
scroll to position [4766, 0]
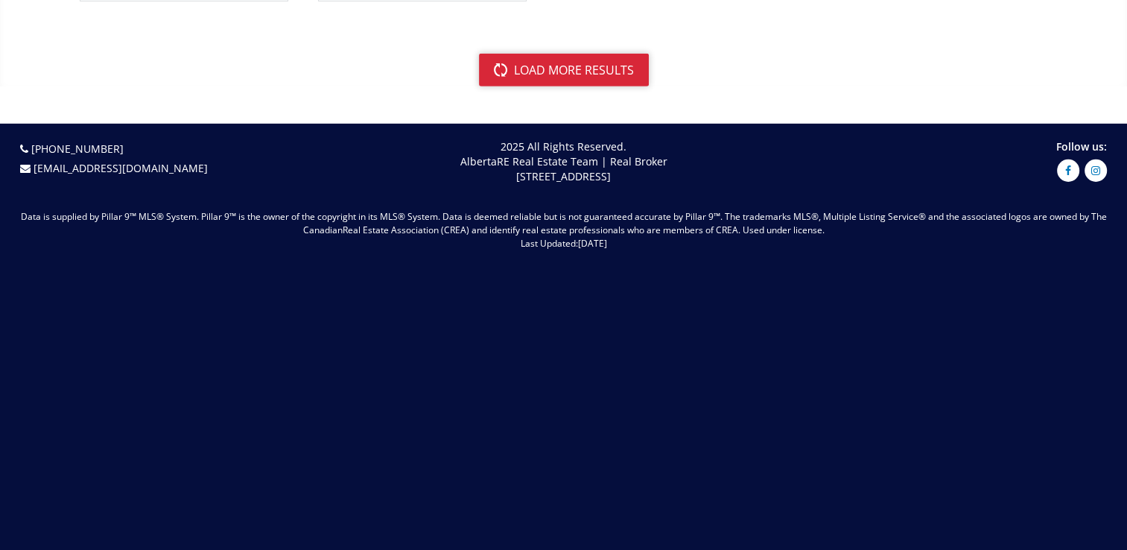
click at [632, 64] on button "load more results" at bounding box center [564, 70] width 170 height 33
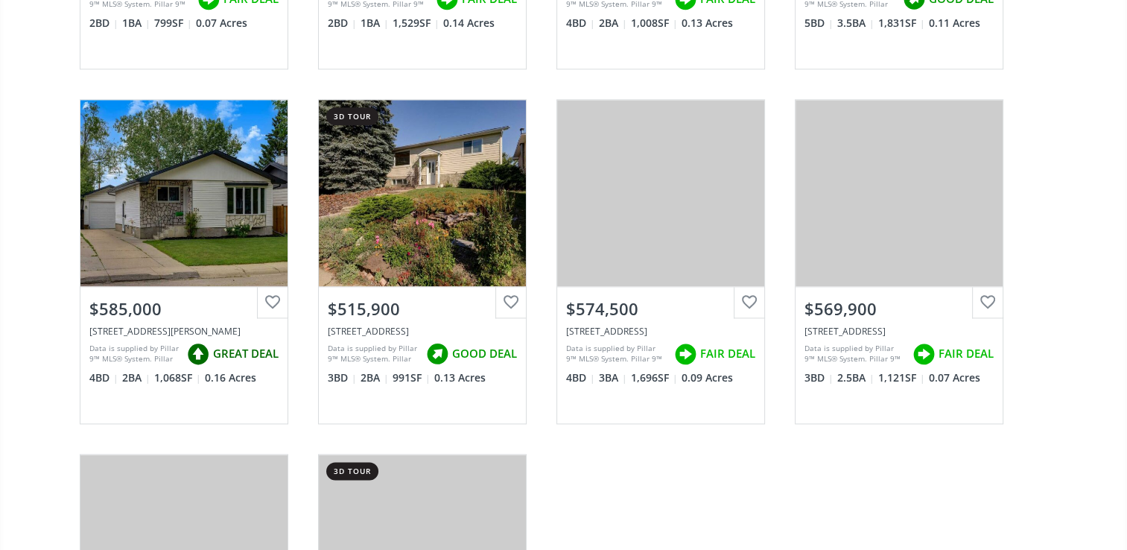
scroll to position [7545, 0]
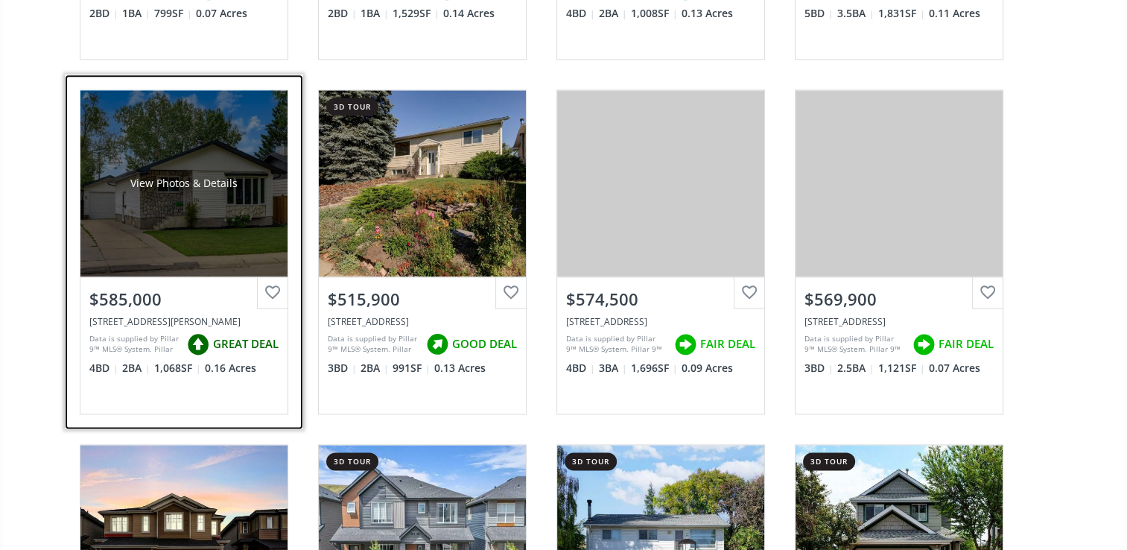
click at [203, 203] on div "View Photos & Details" at bounding box center [183, 183] width 207 height 186
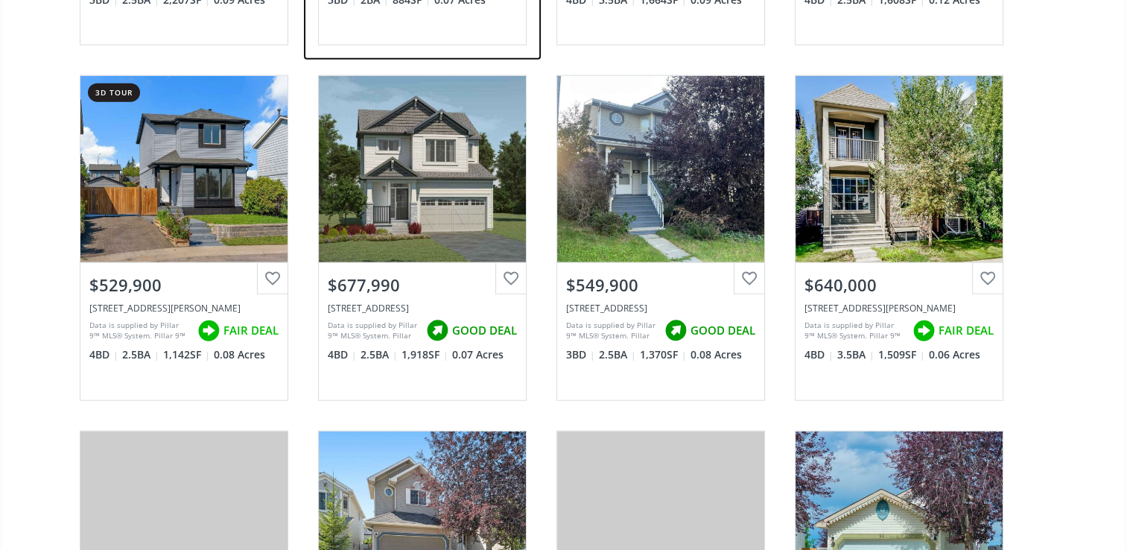
scroll to position [9531, 0]
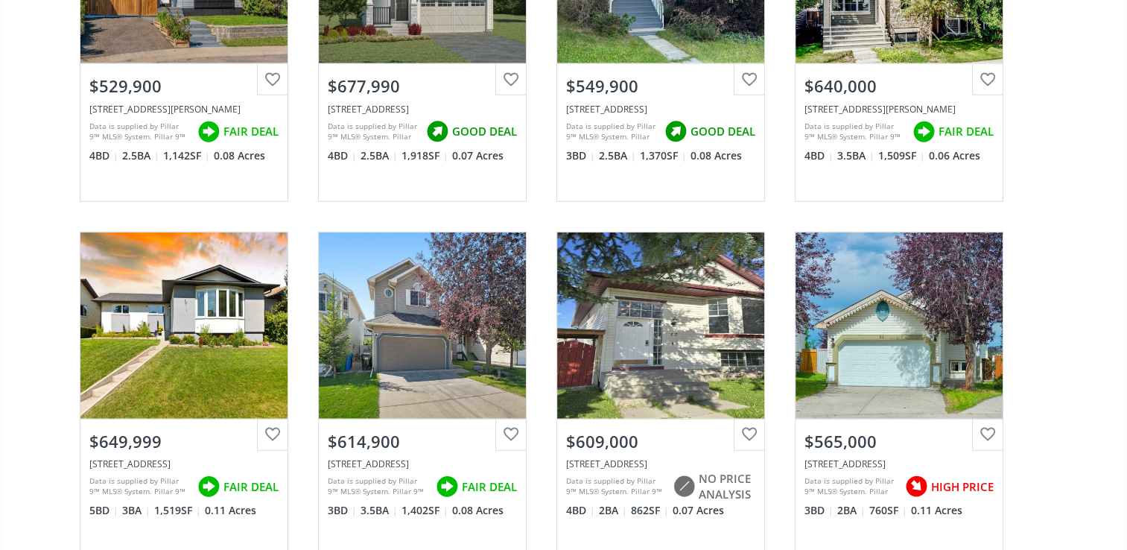
drag, startPoint x: 899, startPoint y: 374, endPoint x: 1084, endPoint y: 411, distance: 188.4
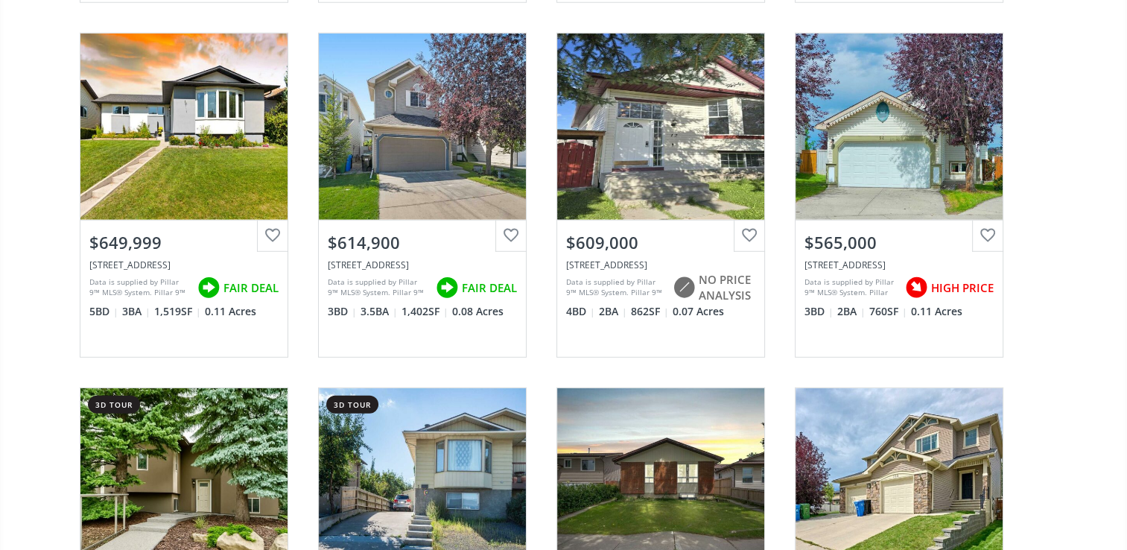
scroll to position [9928, 0]
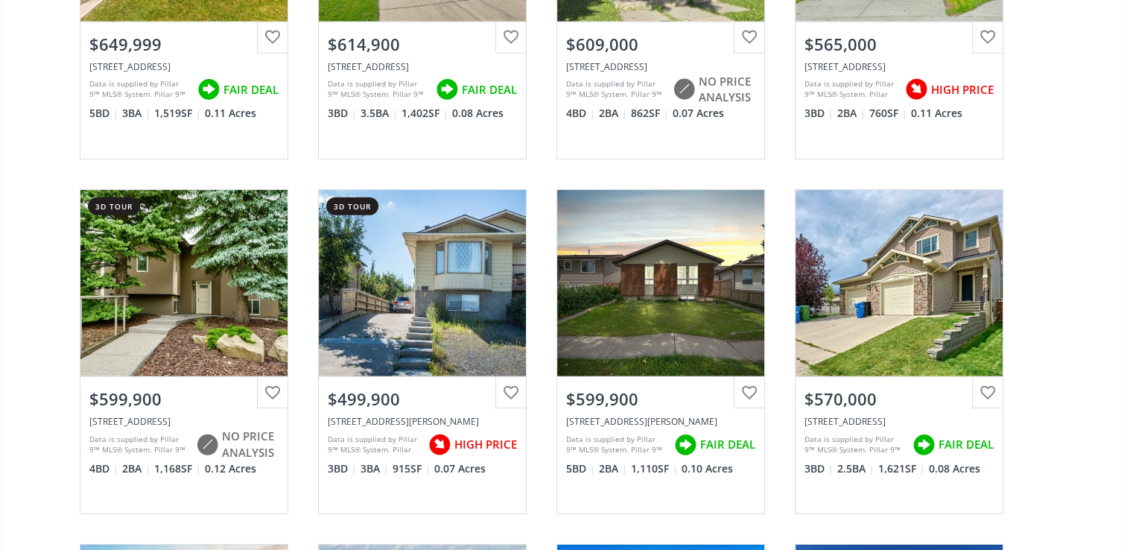
drag, startPoint x: 664, startPoint y: 293, endPoint x: 1057, endPoint y: 264, distance: 393.5
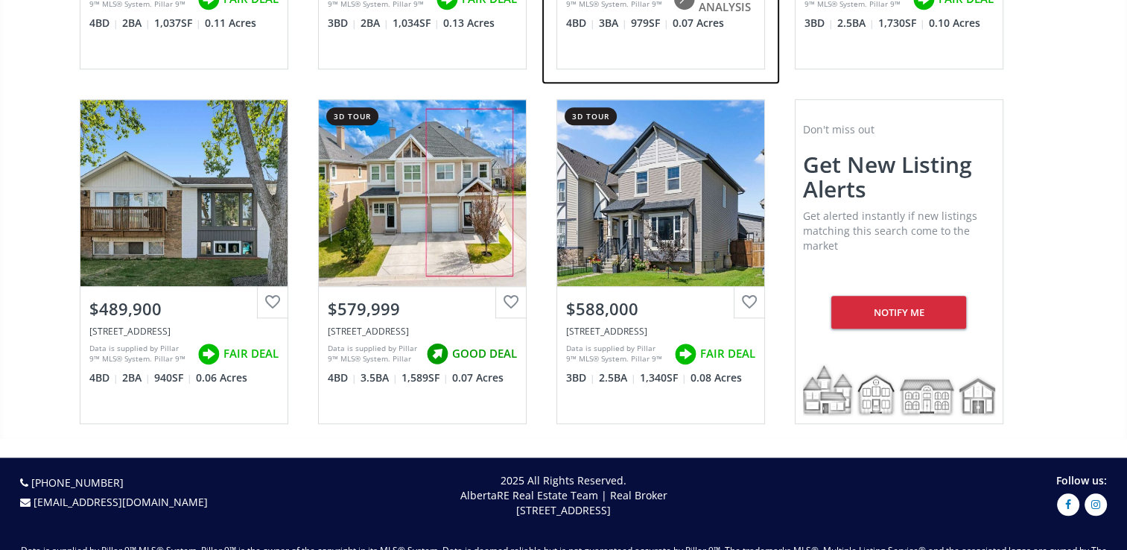
scroll to position [12510, 0]
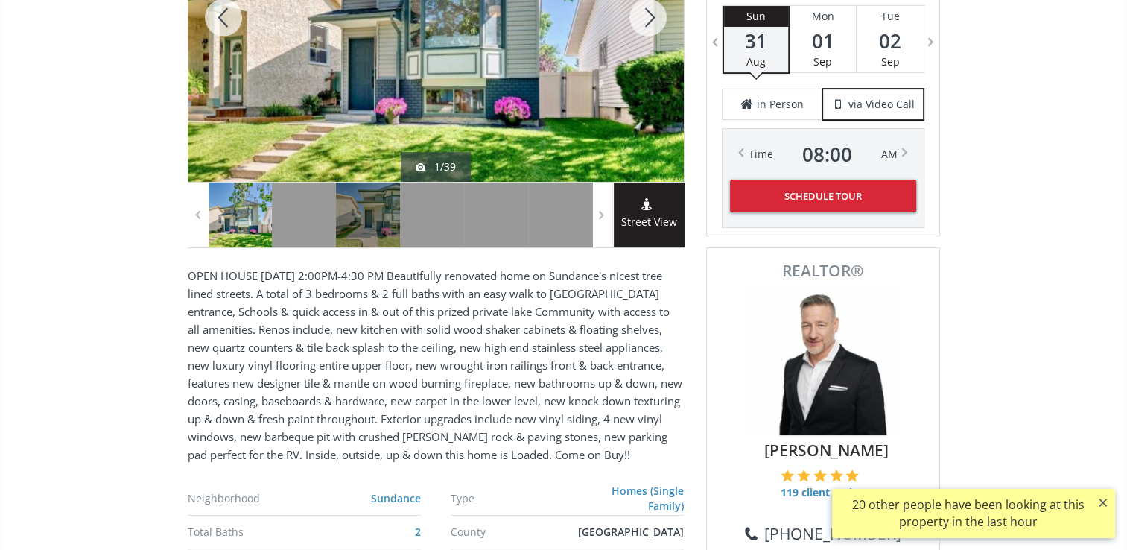
scroll to position [397, 0]
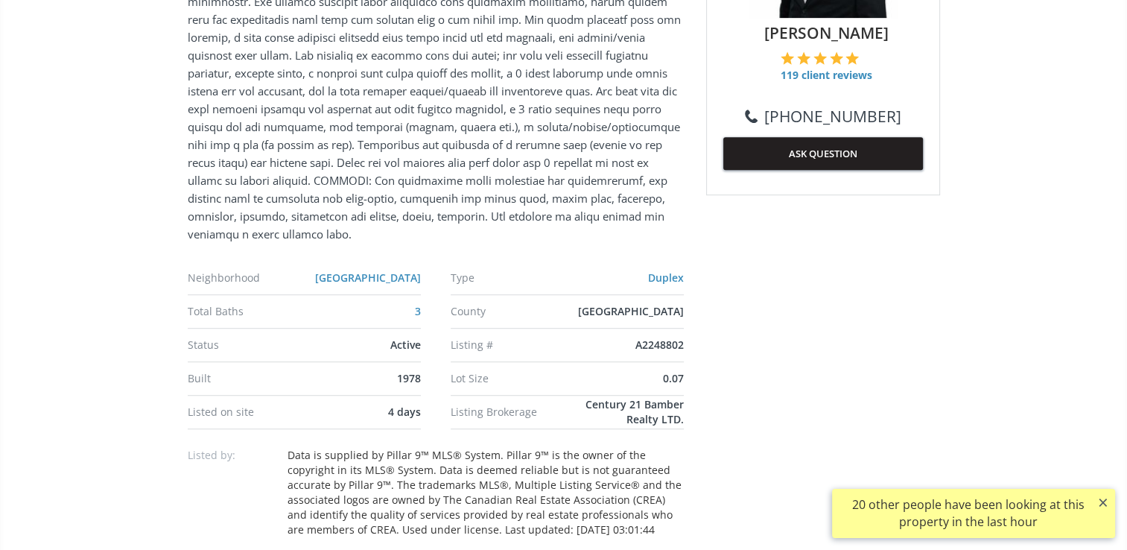
scroll to position [794, 0]
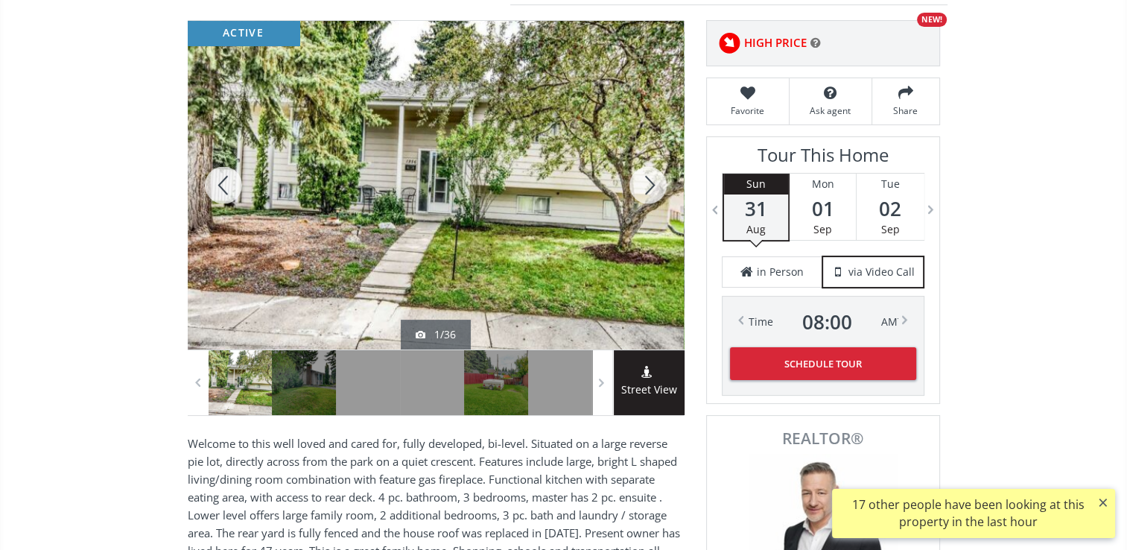
scroll to position [596, 0]
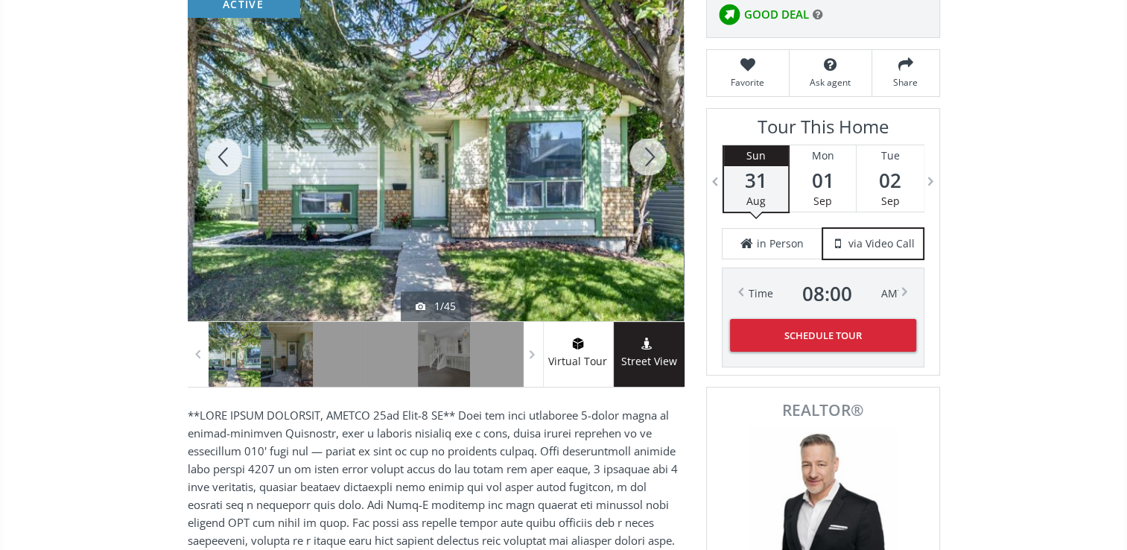
scroll to position [198, 0]
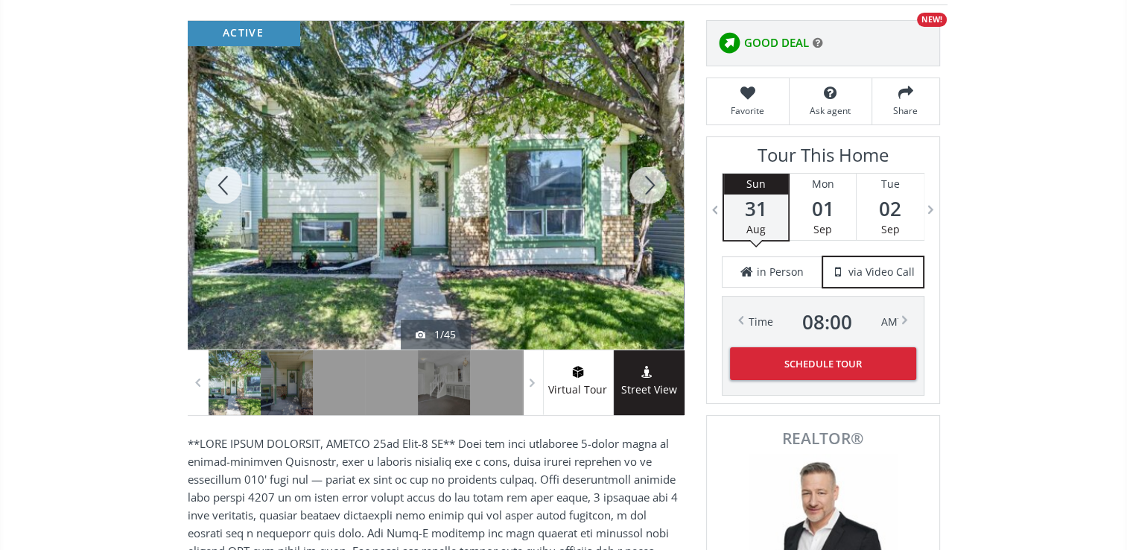
click at [535, 247] on div at bounding box center [436, 185] width 496 height 328
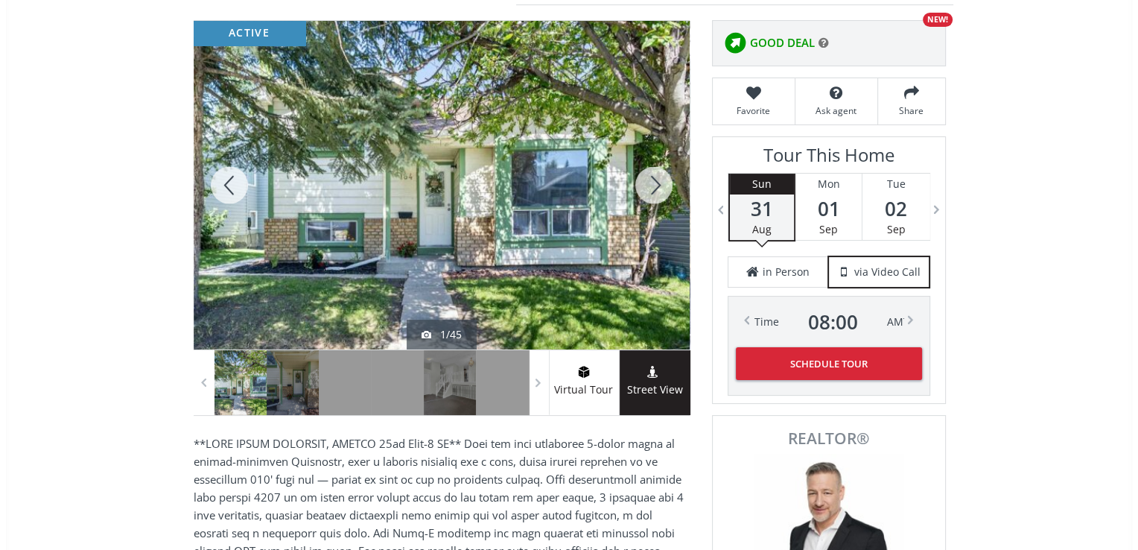
scroll to position [0, 0]
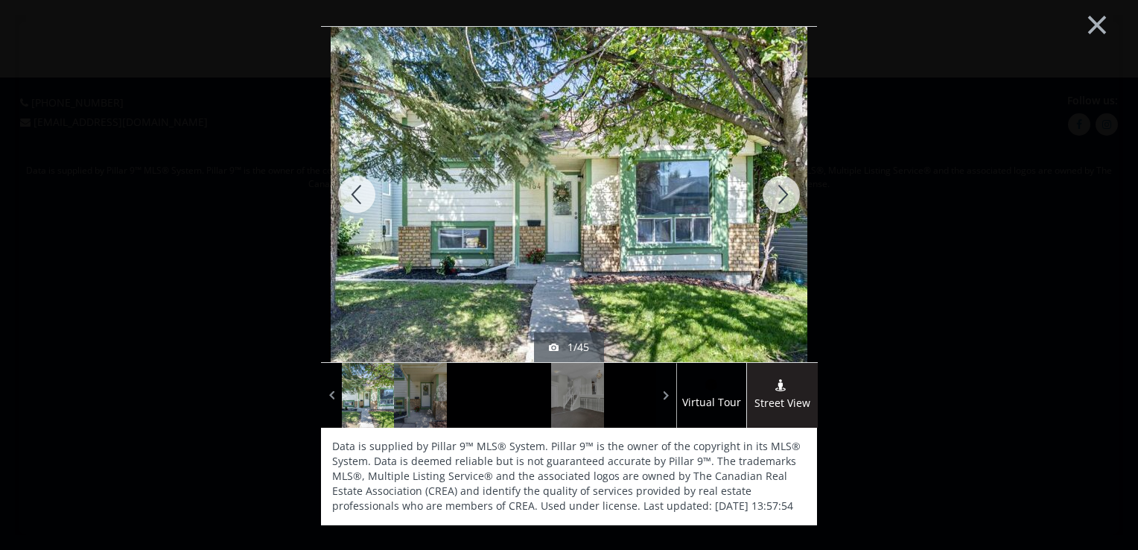
click at [776, 191] on div at bounding box center [780, 194] width 71 height 335
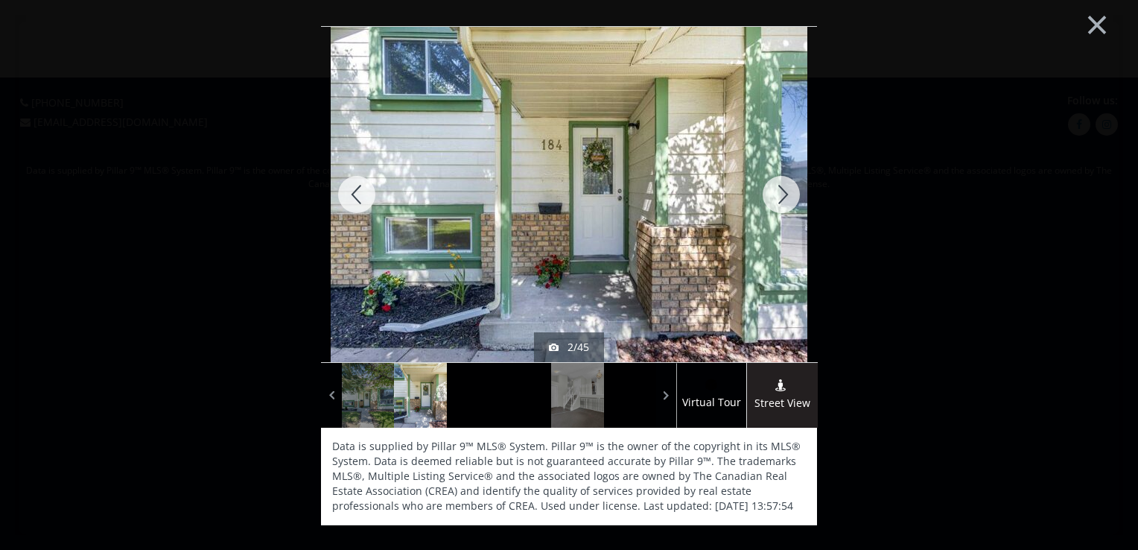
click at [776, 191] on div at bounding box center [780, 194] width 71 height 335
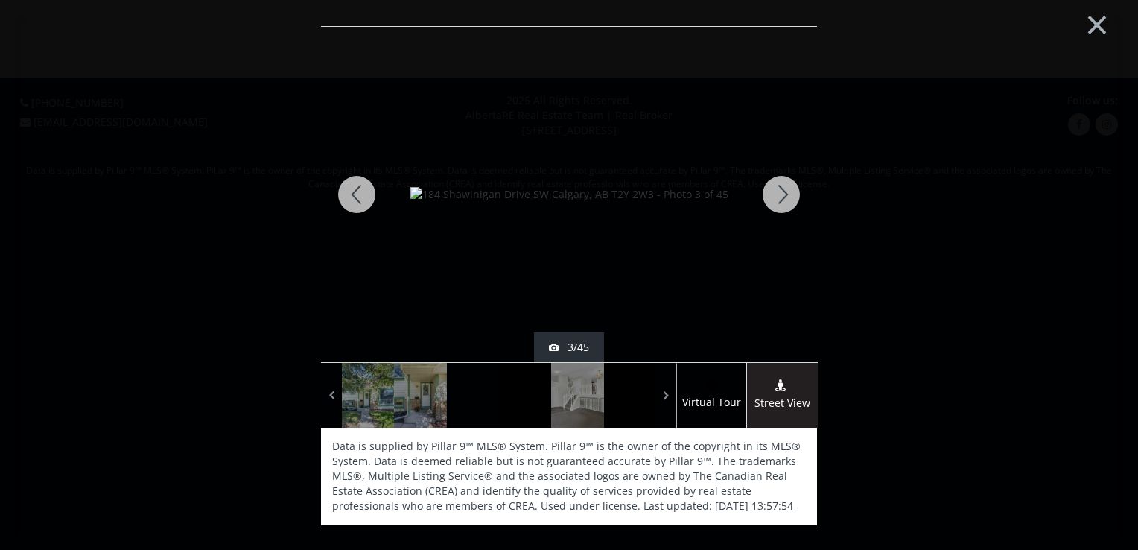
click at [776, 191] on div at bounding box center [780, 194] width 71 height 335
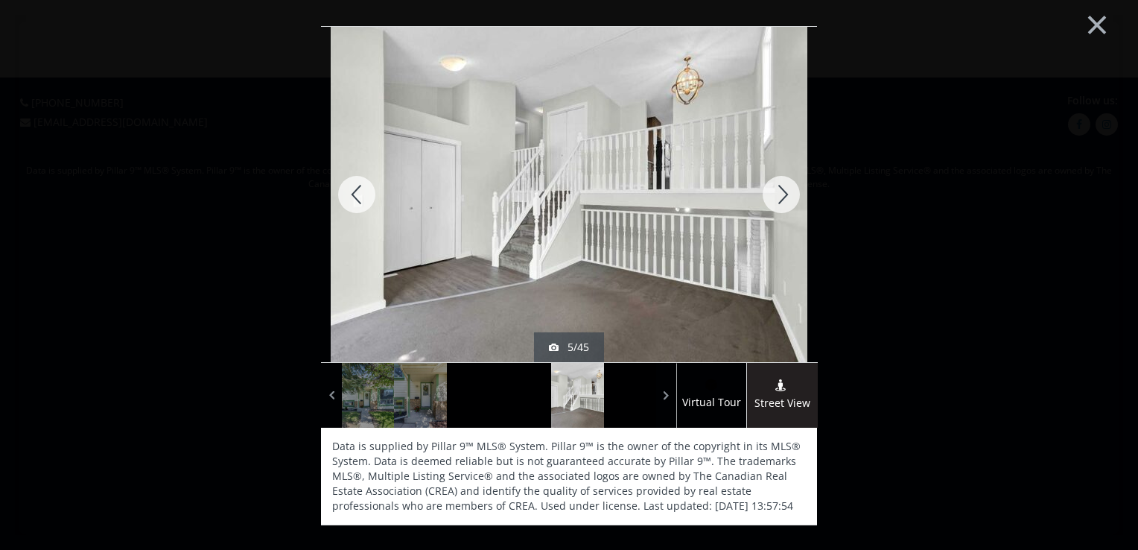
click at [776, 191] on div at bounding box center [780, 194] width 71 height 335
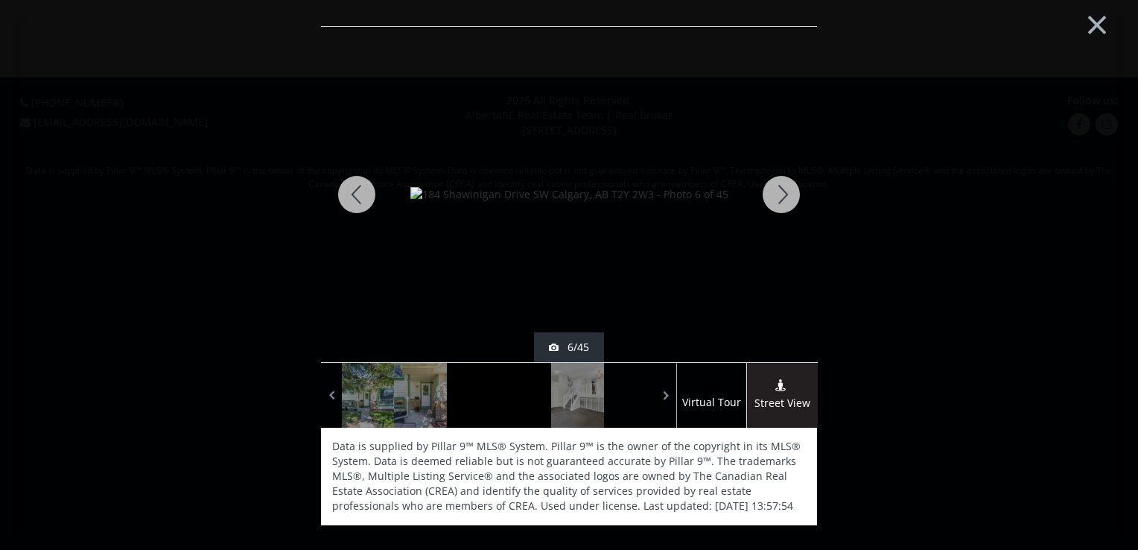
click at [776, 191] on div at bounding box center [780, 194] width 71 height 335
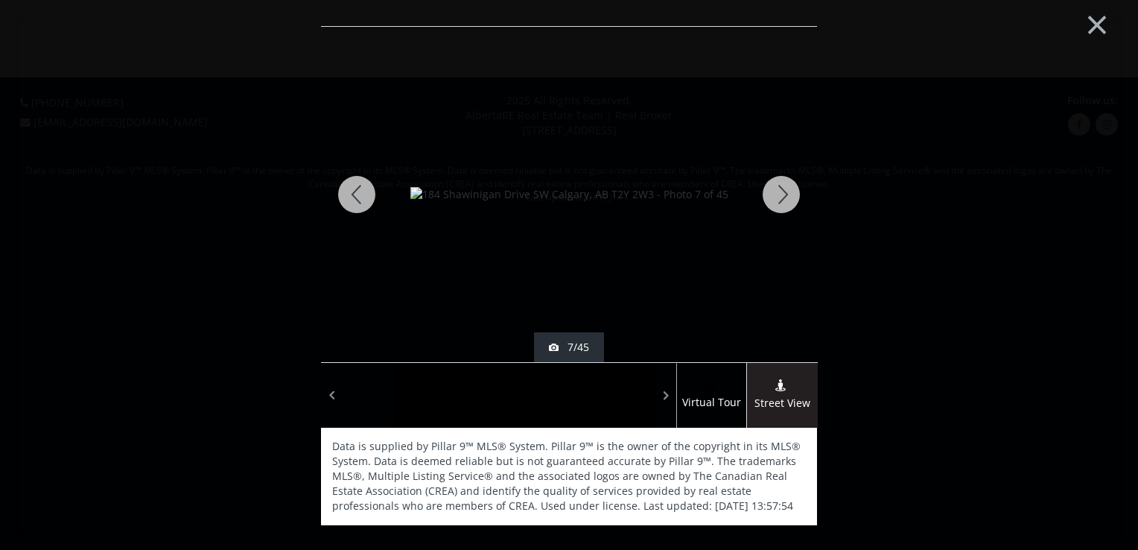
click at [776, 191] on div at bounding box center [780, 194] width 71 height 335
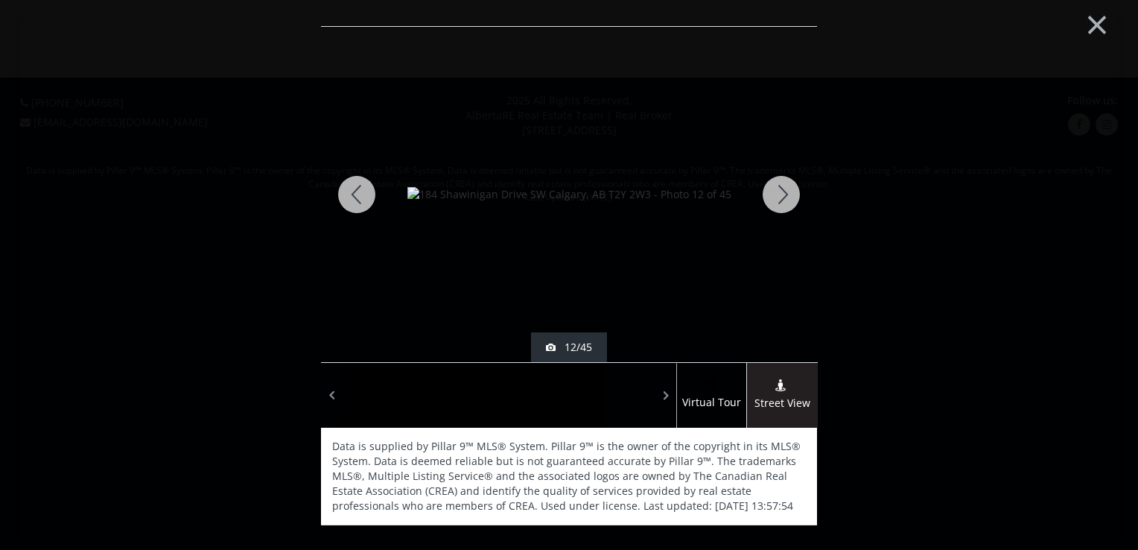
click at [776, 191] on div at bounding box center [780, 194] width 71 height 335
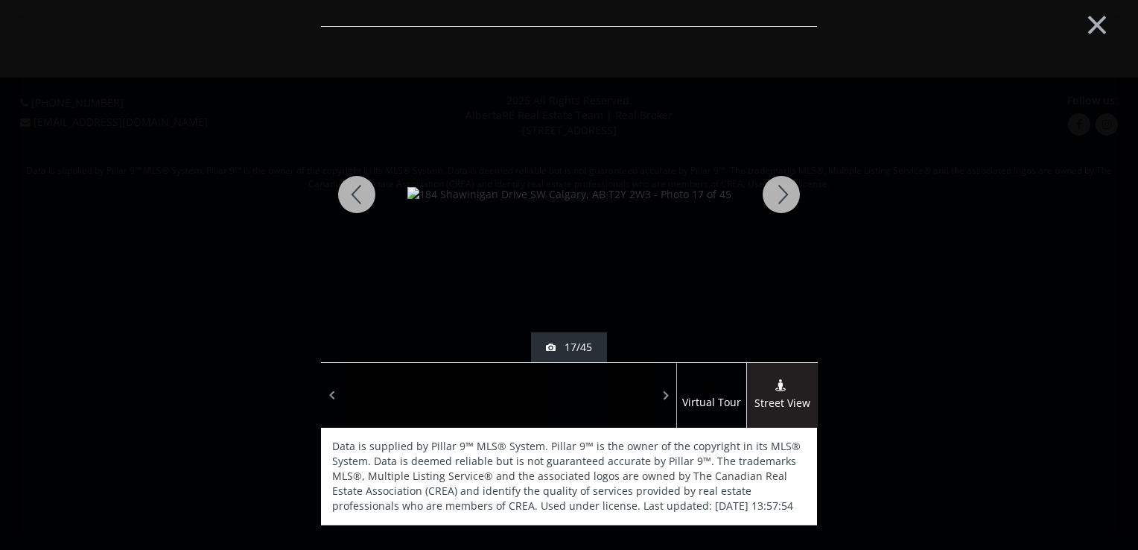
click at [776, 191] on div at bounding box center [780, 194] width 71 height 335
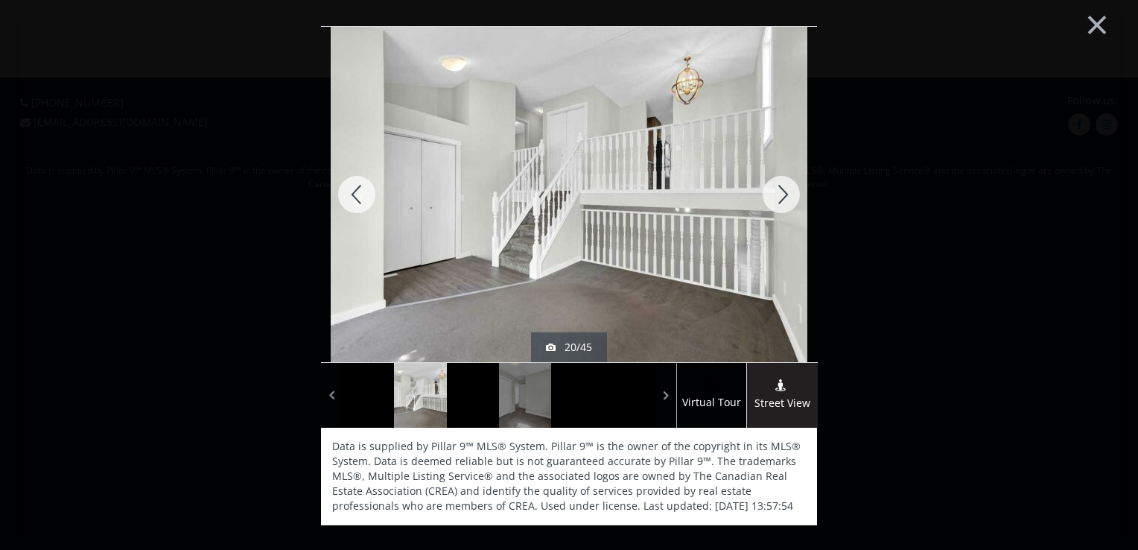
click at [776, 191] on div at bounding box center [780, 194] width 71 height 335
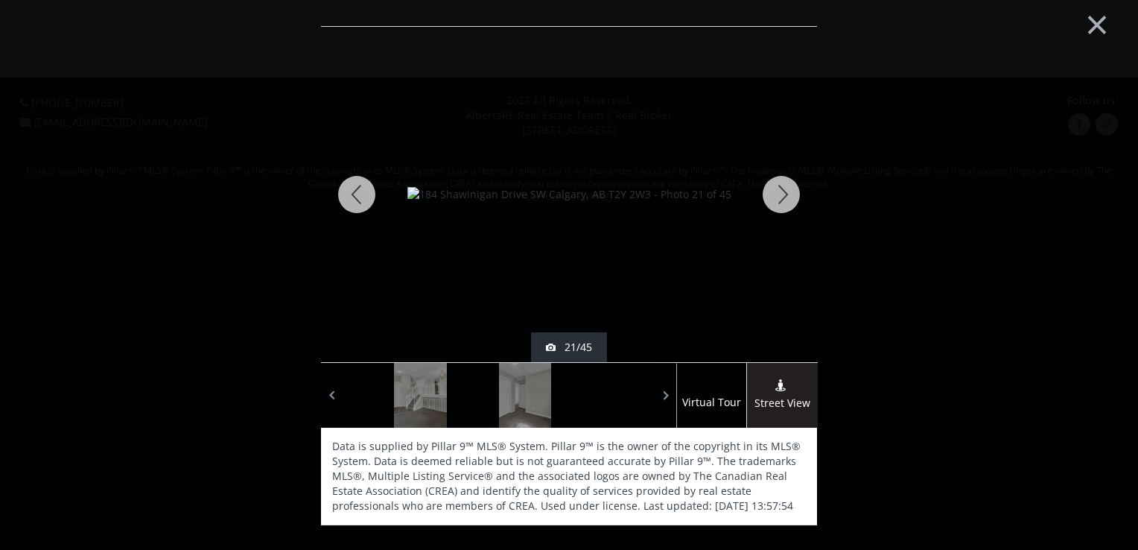
click at [776, 191] on div at bounding box center [780, 194] width 71 height 335
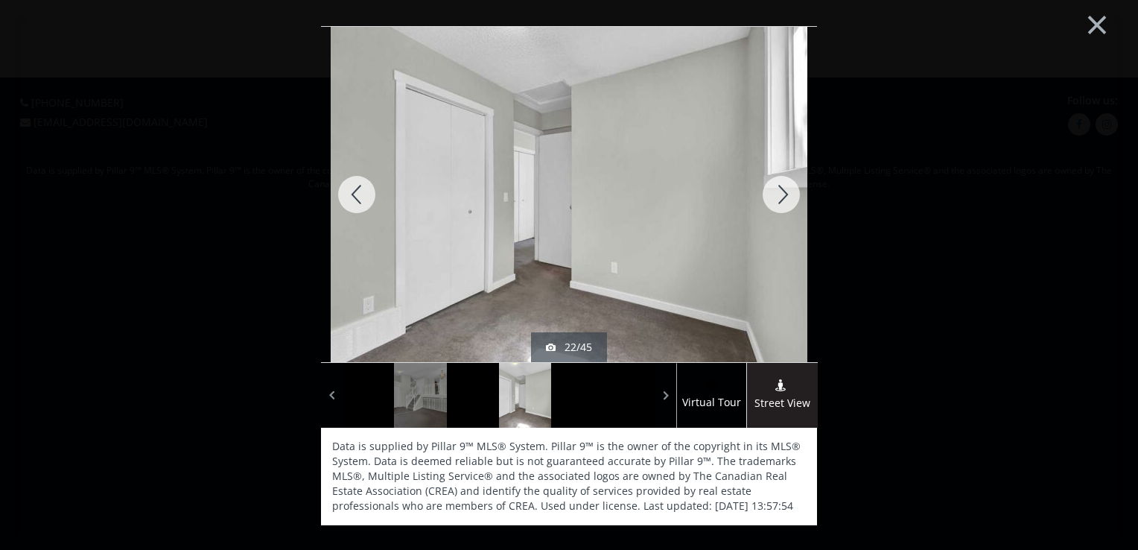
click at [776, 191] on div at bounding box center [780, 194] width 71 height 335
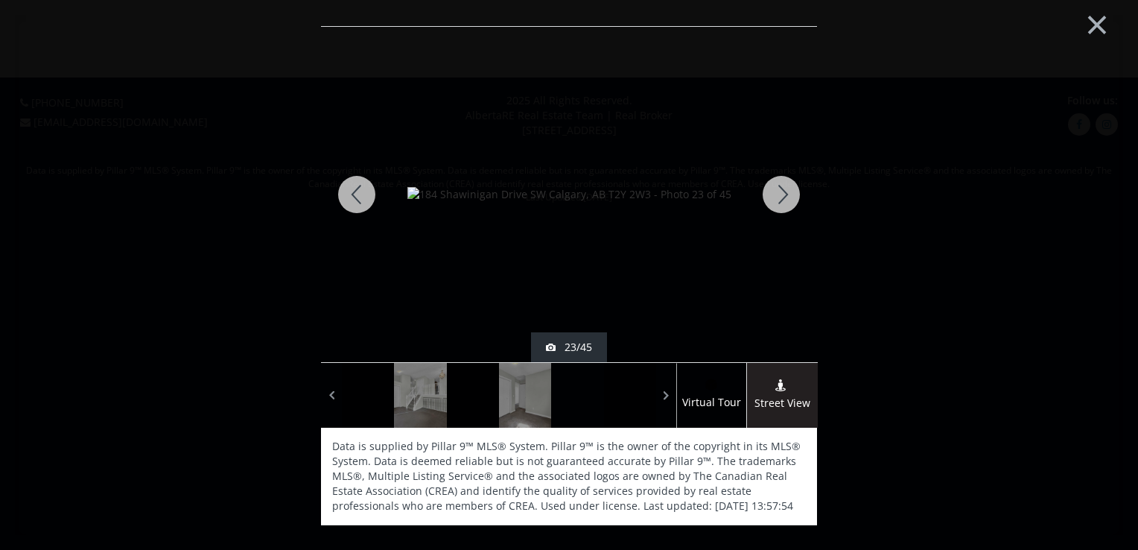
click at [776, 191] on div at bounding box center [780, 194] width 71 height 335
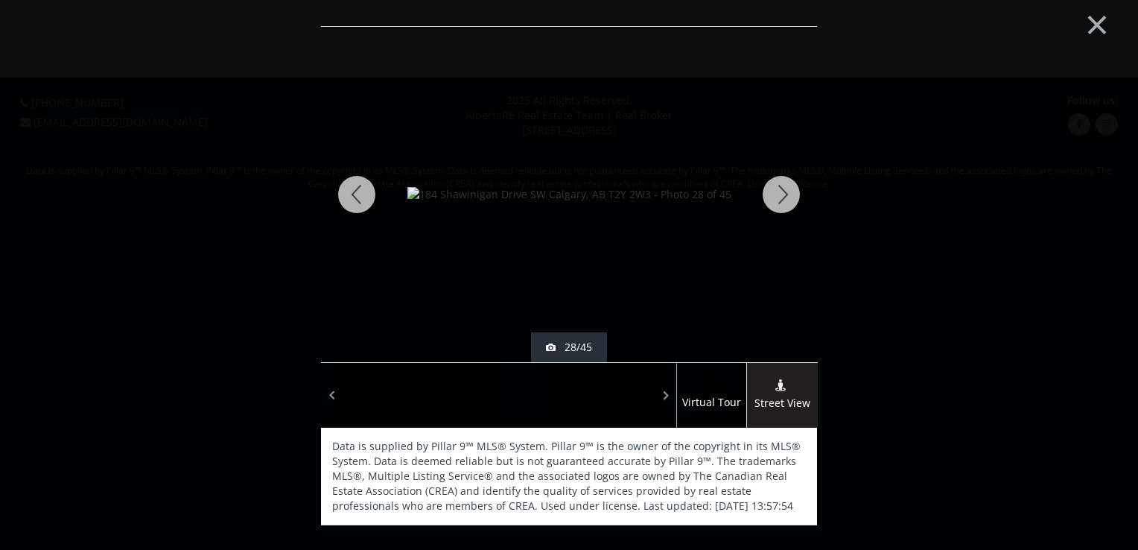
click at [776, 191] on div at bounding box center [780, 194] width 71 height 335
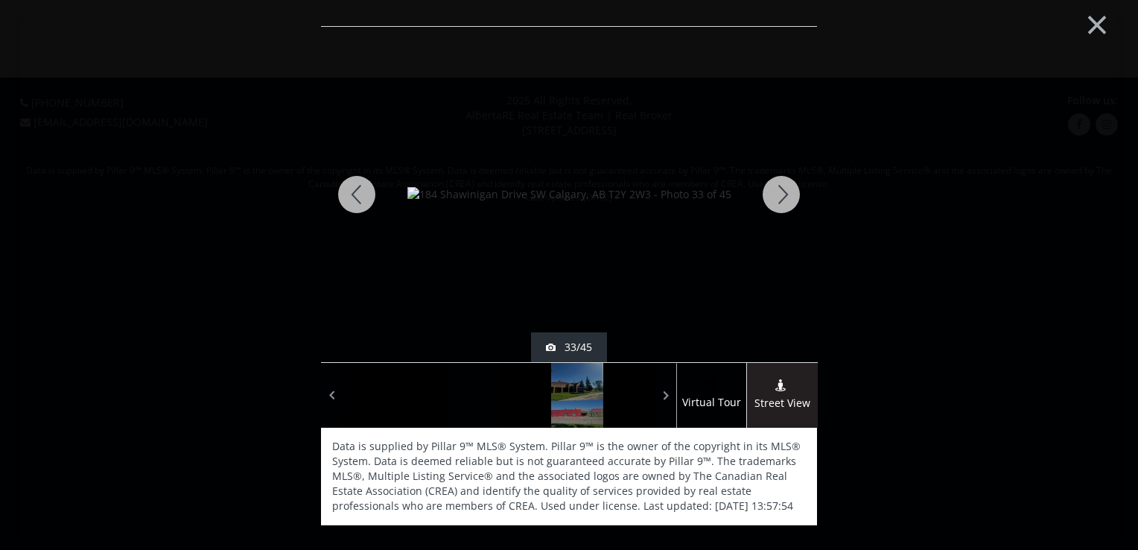
click at [776, 191] on div at bounding box center [780, 194] width 71 height 335
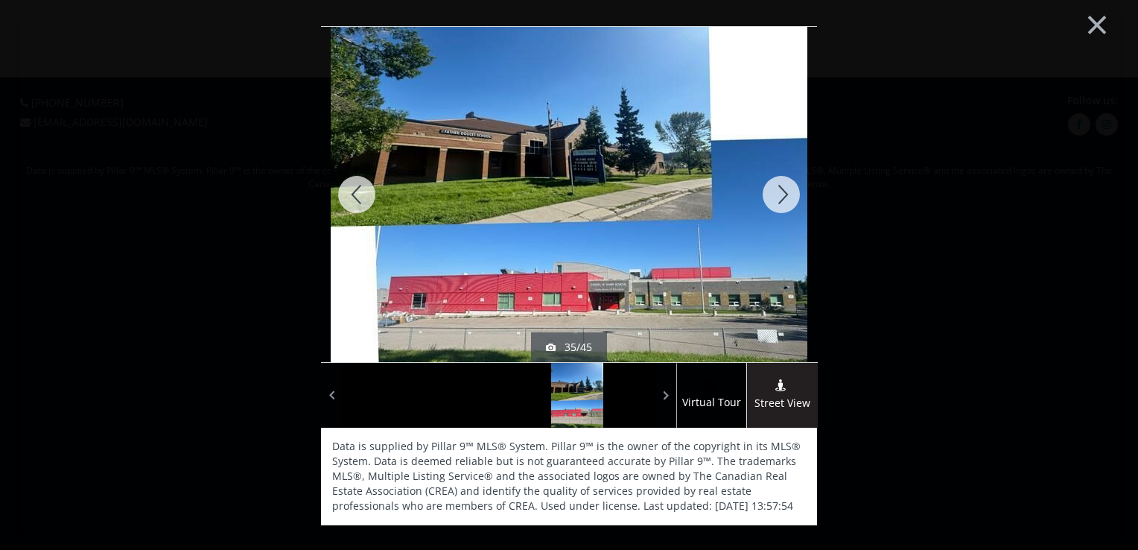
click at [776, 191] on div at bounding box center [780, 194] width 71 height 335
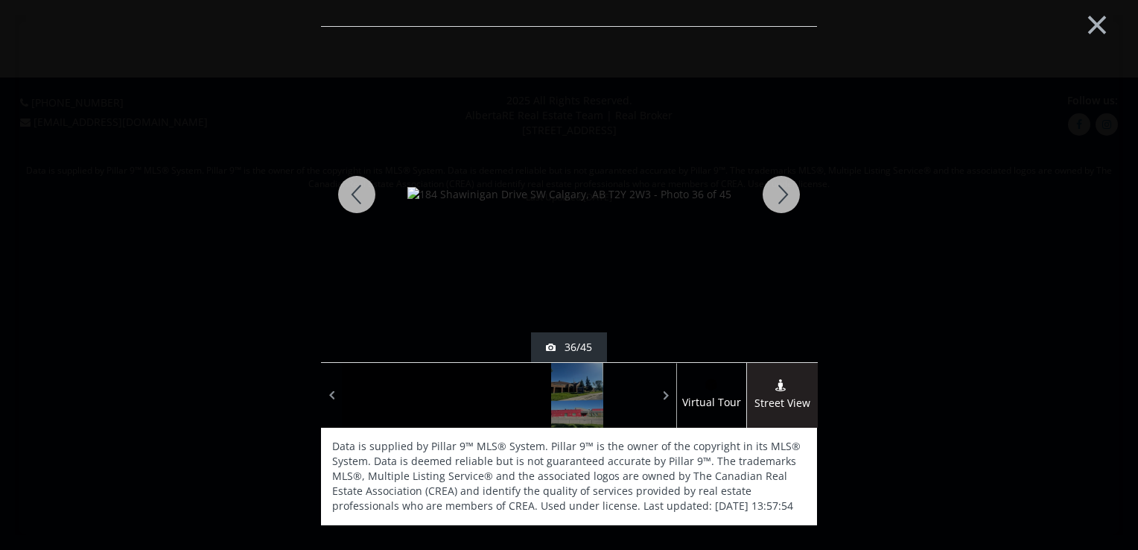
click at [776, 191] on div at bounding box center [780, 194] width 71 height 335
click at [775, 197] on div at bounding box center [780, 194] width 71 height 335
click at [789, 191] on div at bounding box center [780, 194] width 71 height 335
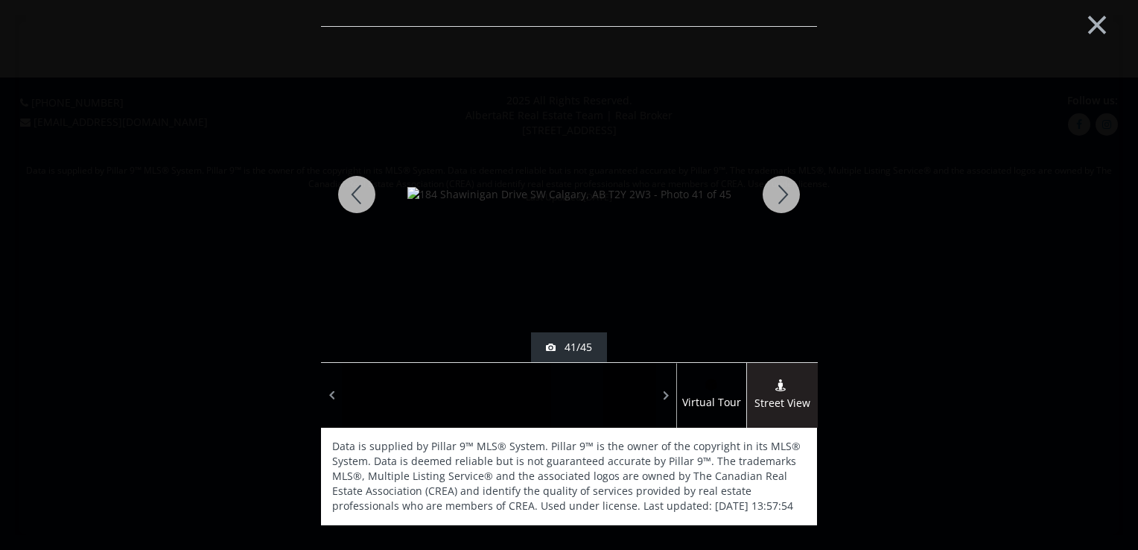
click at [781, 190] on div at bounding box center [780, 194] width 71 height 335
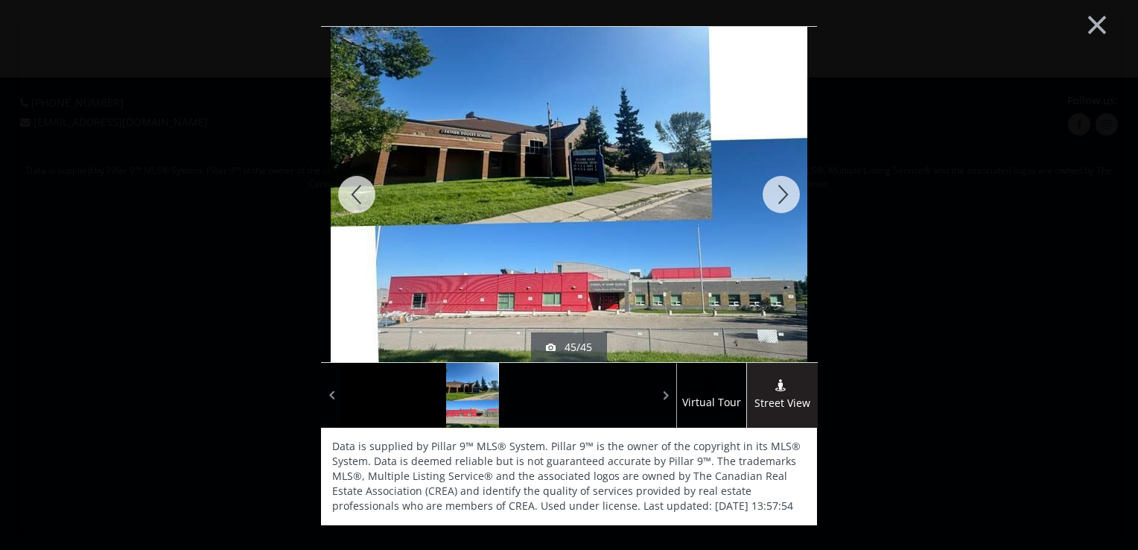
click at [781, 190] on div at bounding box center [780, 194] width 71 height 335
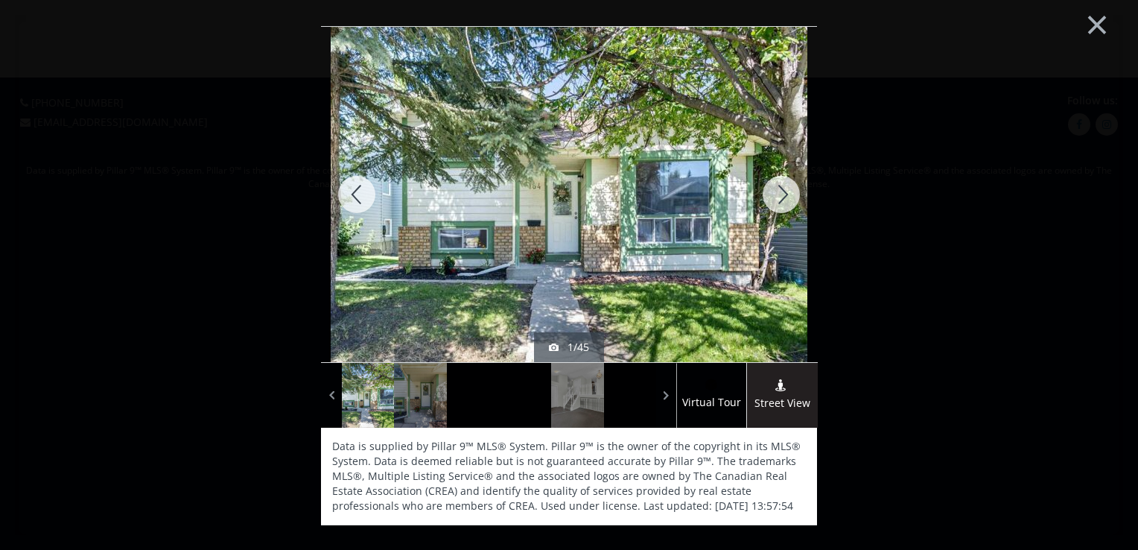
click at [781, 190] on div at bounding box center [780, 194] width 71 height 335
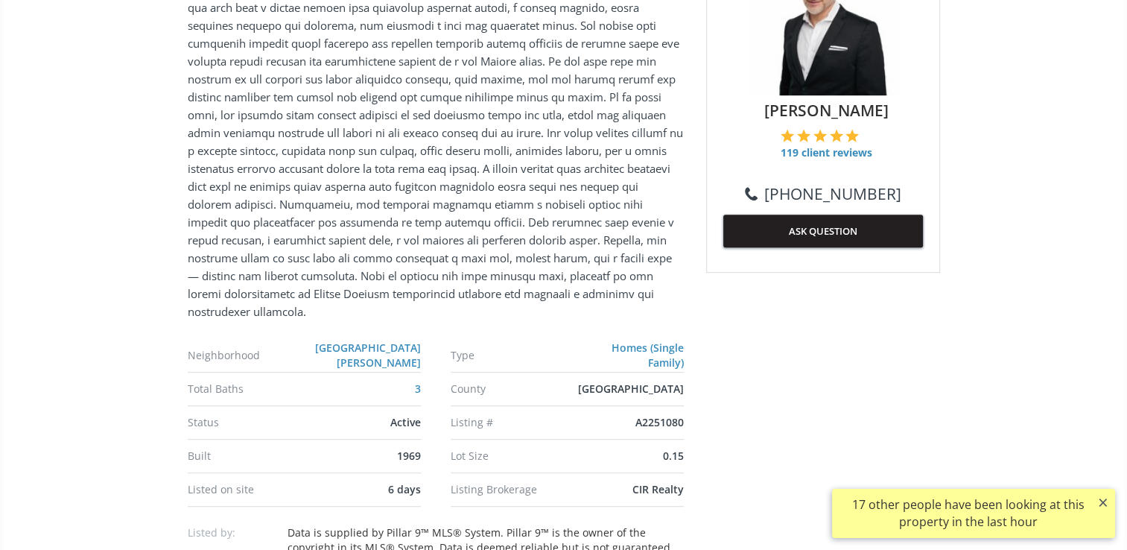
scroll to position [993, 0]
